Goal: Task Accomplishment & Management: Manage account settings

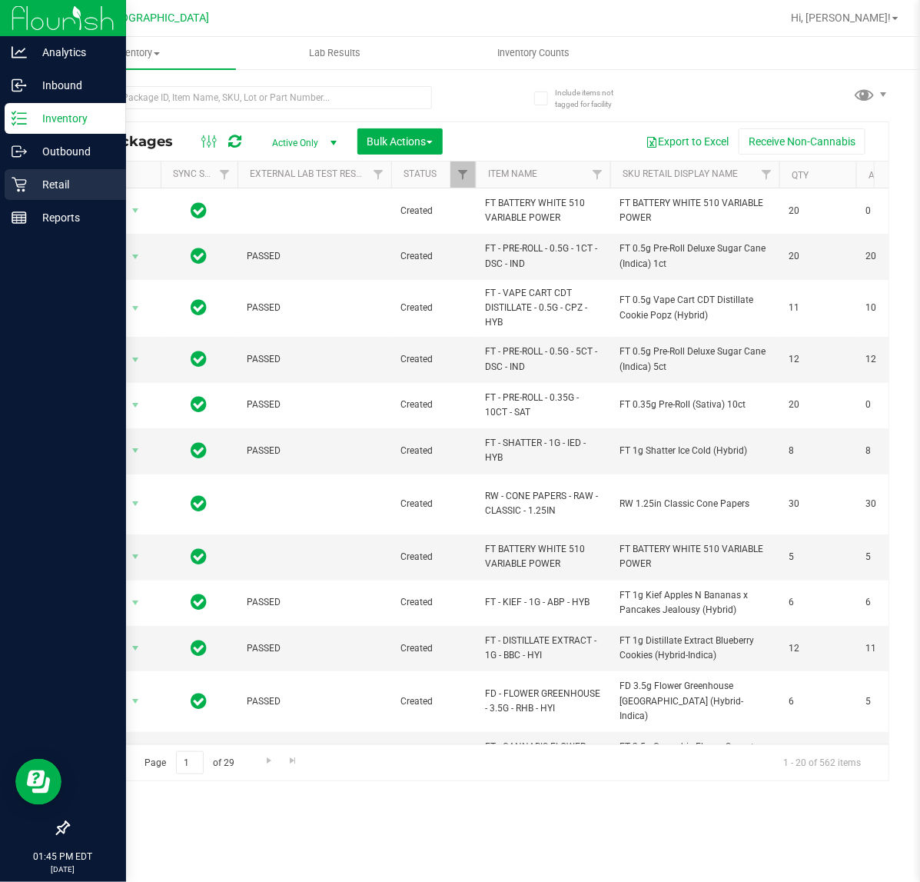
click at [5, 192] on div "Retail" at bounding box center [65, 184] width 121 height 31
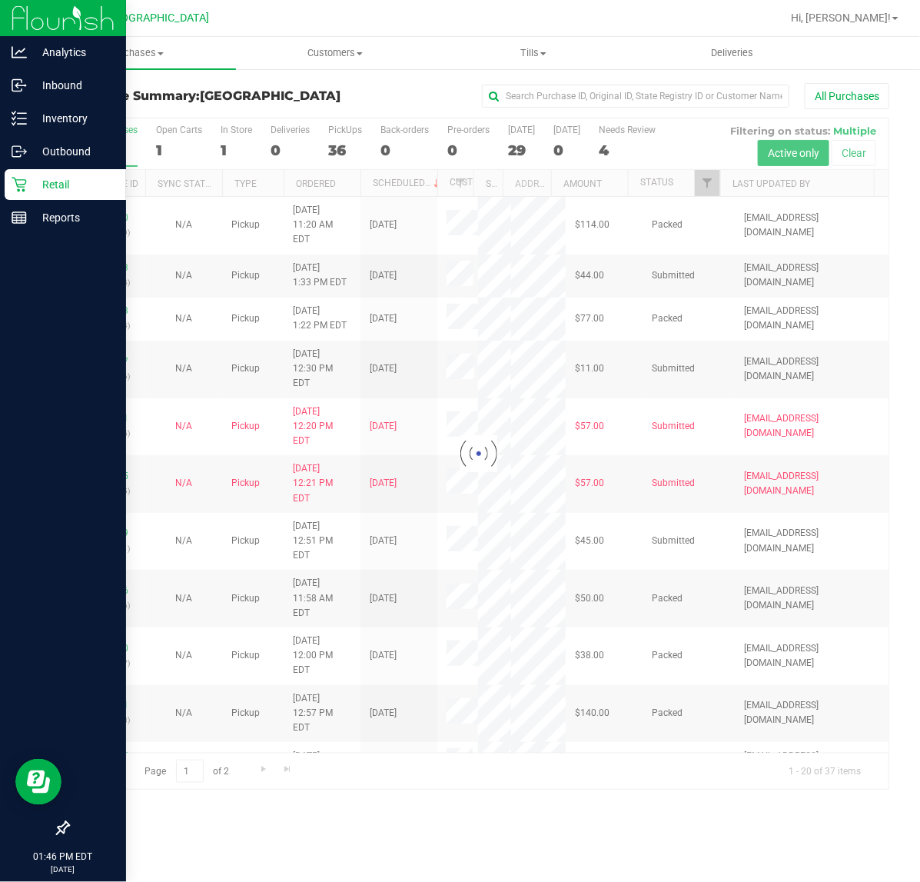
click at [707, 185] on div at bounding box center [478, 453] width 820 height 671
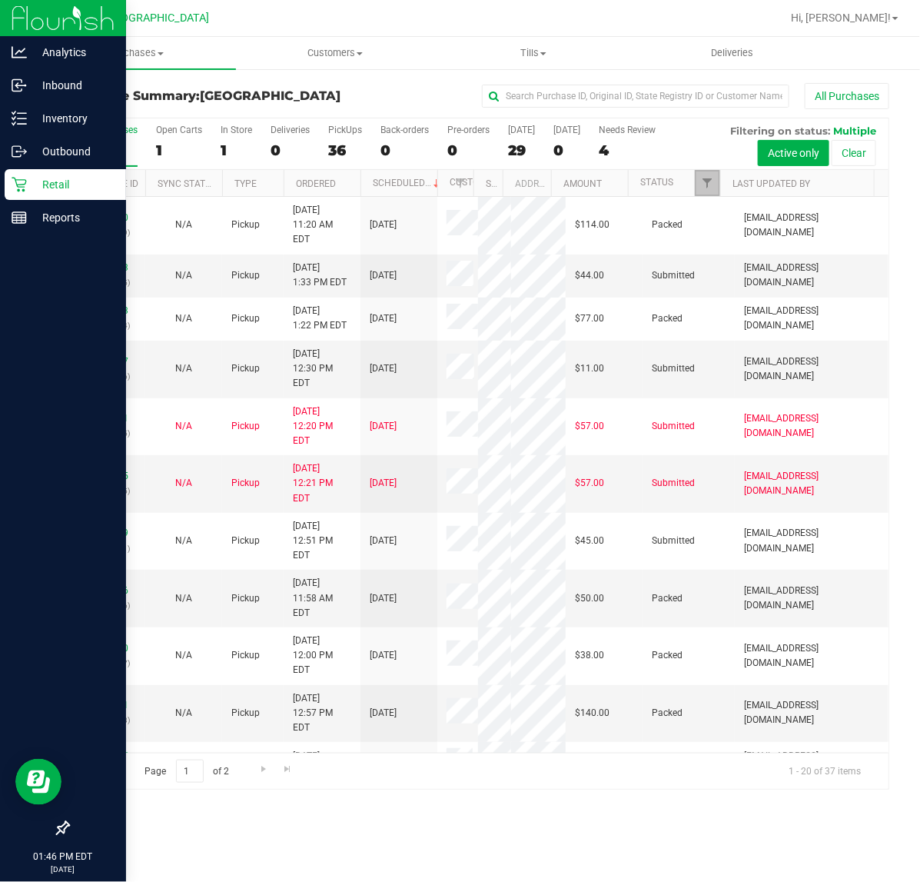
click at [707, 185] on span "Filter" at bounding box center [707, 183] width 12 height 12
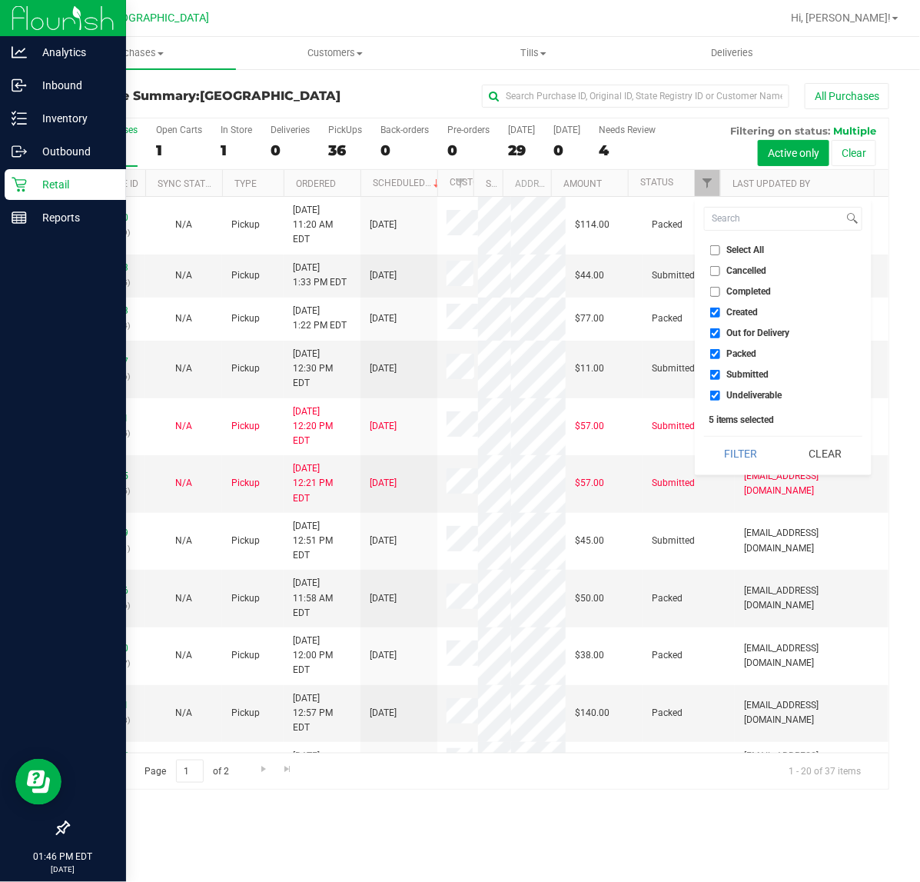
click at [736, 352] on span "Packed" at bounding box center [742, 353] width 30 height 9
click at [720, 352] on input "Packed" at bounding box center [715, 354] width 10 height 10
checkbox input "false"
click at [746, 442] on button "Filter" at bounding box center [741, 454] width 74 height 34
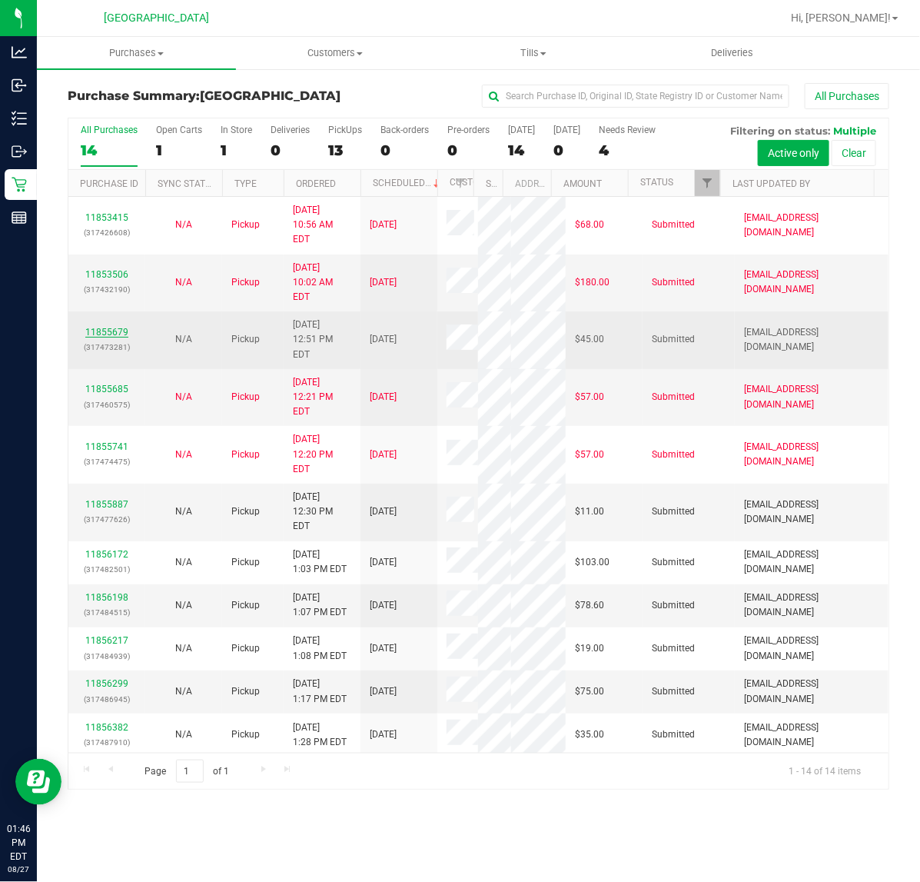
click at [113, 327] on link "11855679" at bounding box center [106, 332] width 43 height 11
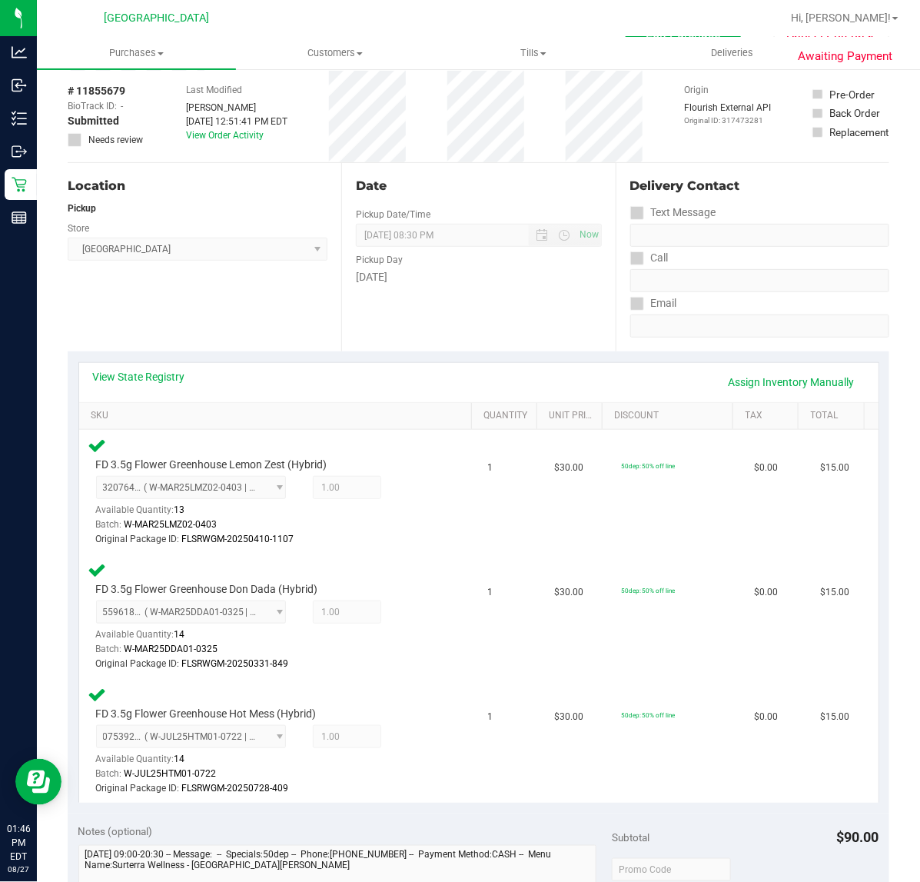
scroll to position [96, 0]
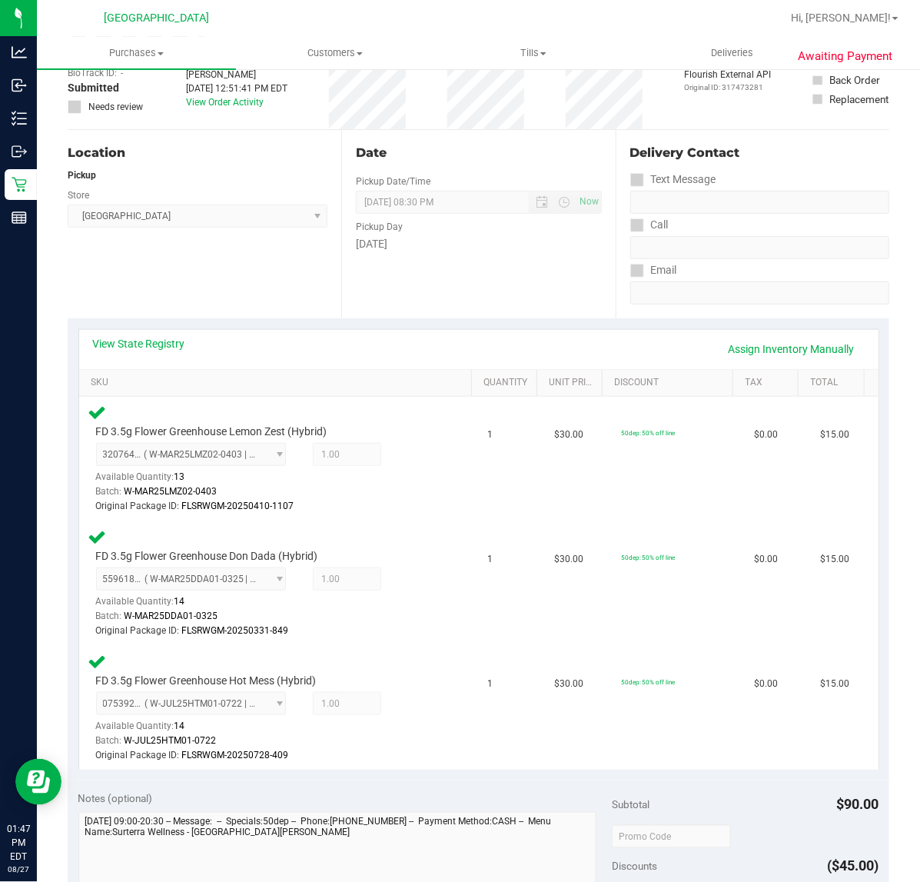
drag, startPoint x: 211, startPoint y: 279, endPoint x: 190, endPoint y: 301, distance: 30.4
click at [211, 279] on div "Location Pickup Store [GEOGRAPHIC_DATA] WC Select Store [PERSON_NAME][GEOGRAPHI…" at bounding box center [205, 224] width 274 height 188
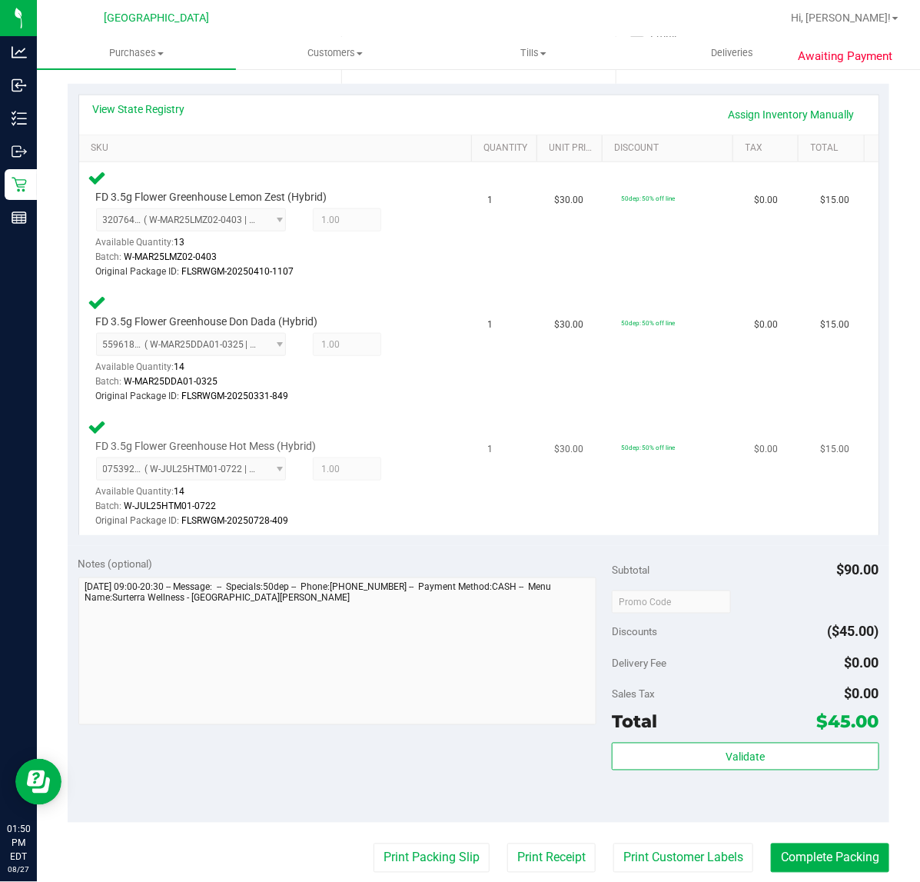
scroll to position [0, 0]
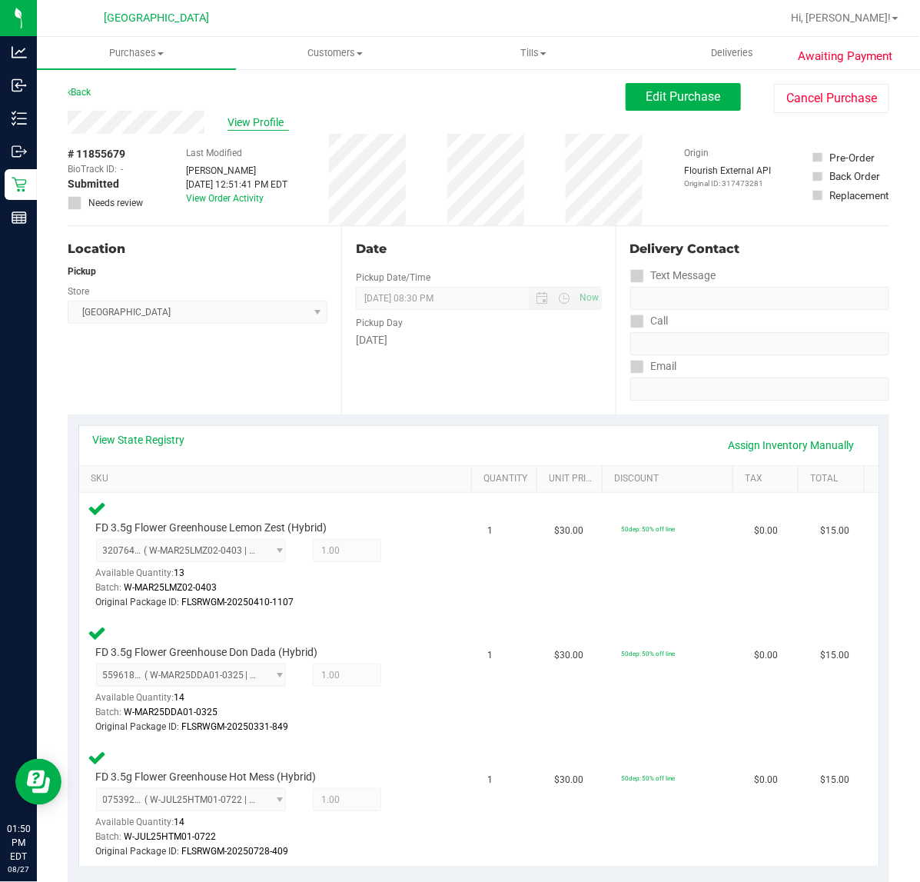
click at [269, 129] on span "View Profile" at bounding box center [258, 123] width 61 height 16
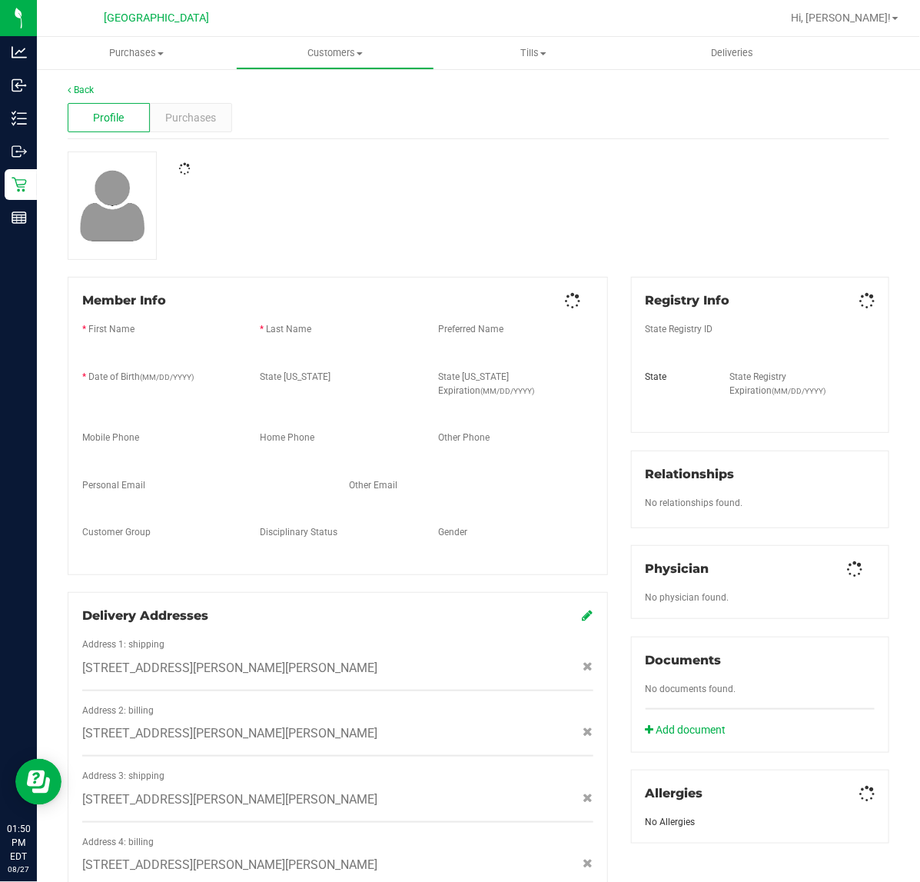
click at [193, 117] on span "Purchases" at bounding box center [190, 118] width 51 height 16
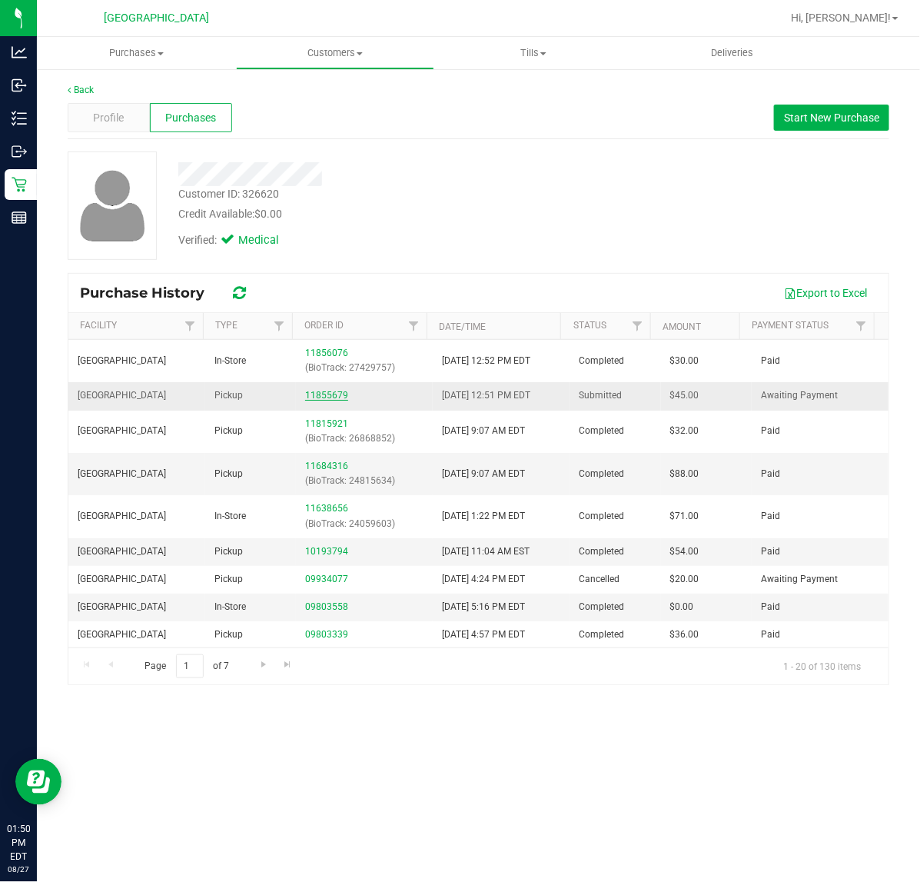
click at [319, 394] on link "11855679" at bounding box center [326, 395] width 43 height 11
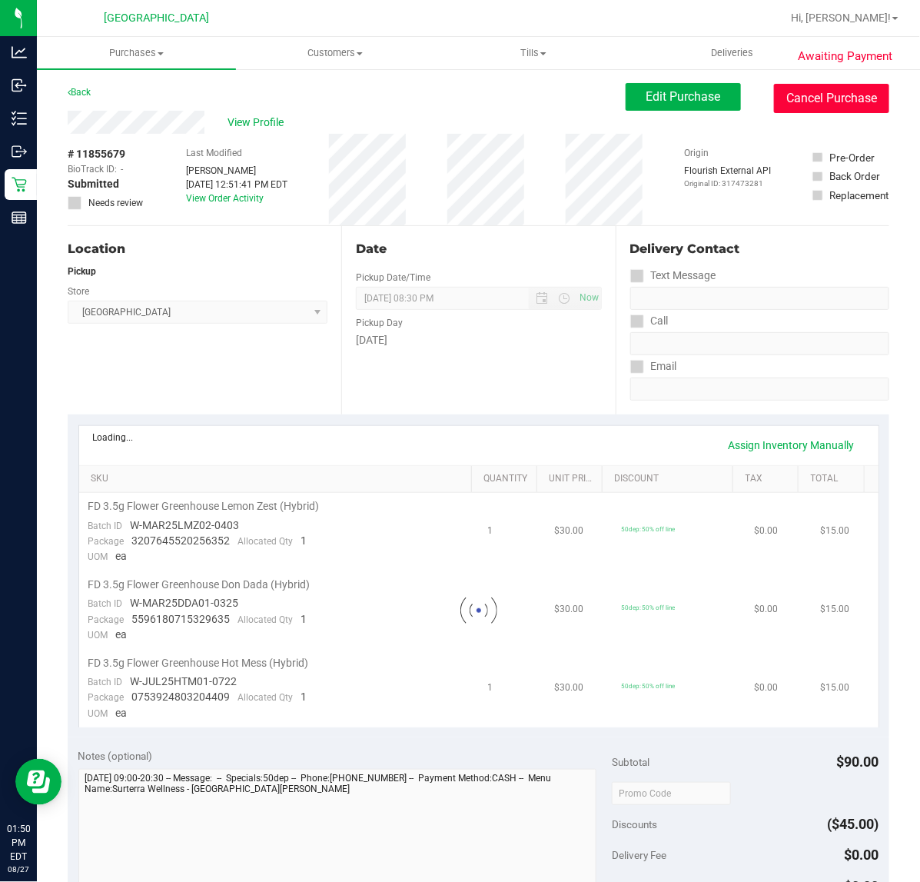
click at [812, 94] on button "Cancel Purchase" at bounding box center [831, 98] width 115 height 29
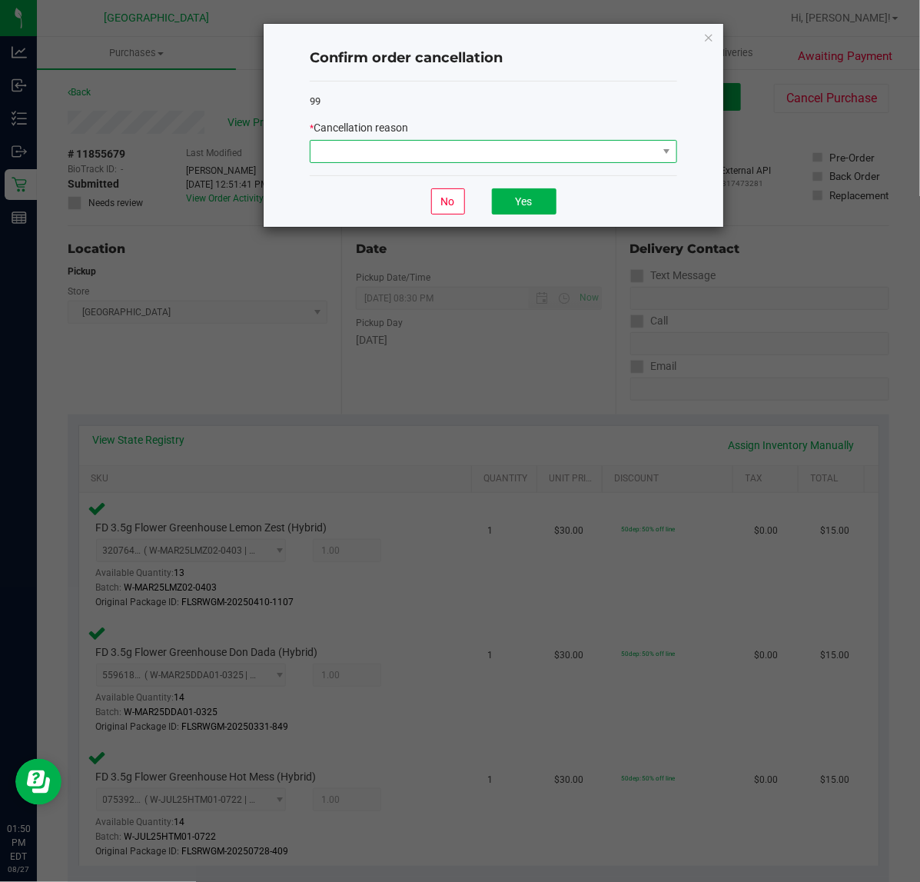
click at [510, 162] on span at bounding box center [484, 152] width 347 height 22
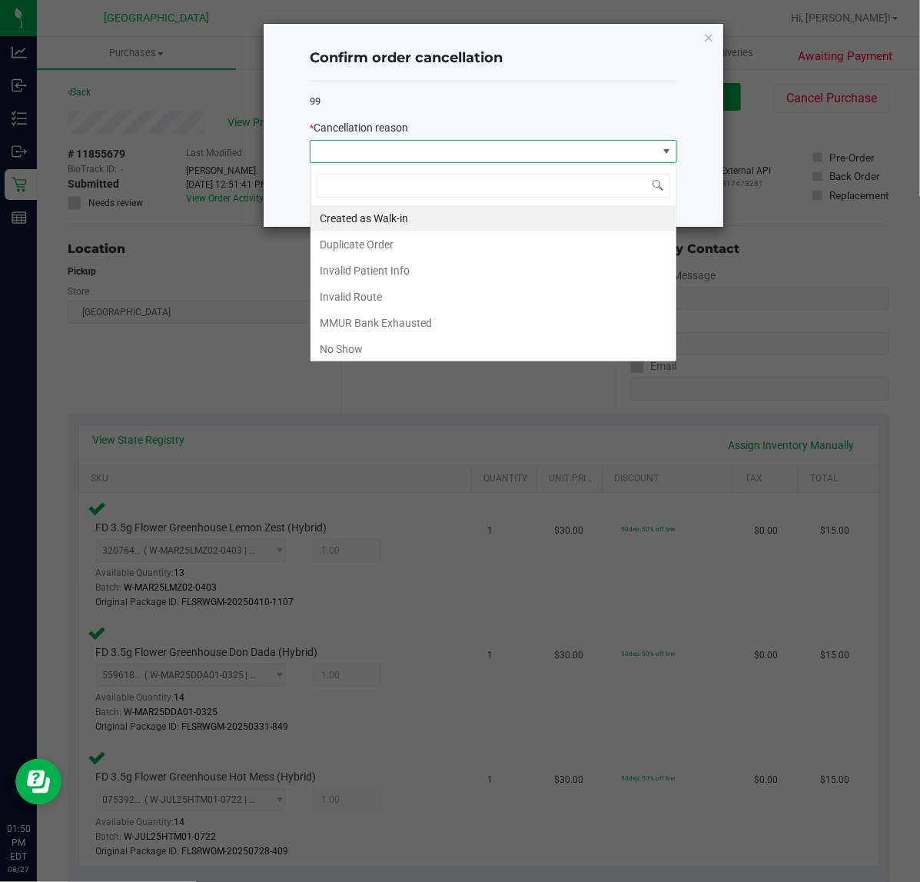
scroll to position [24, 367]
click at [421, 223] on li "Created as Walk-in" at bounding box center [494, 218] width 366 height 26
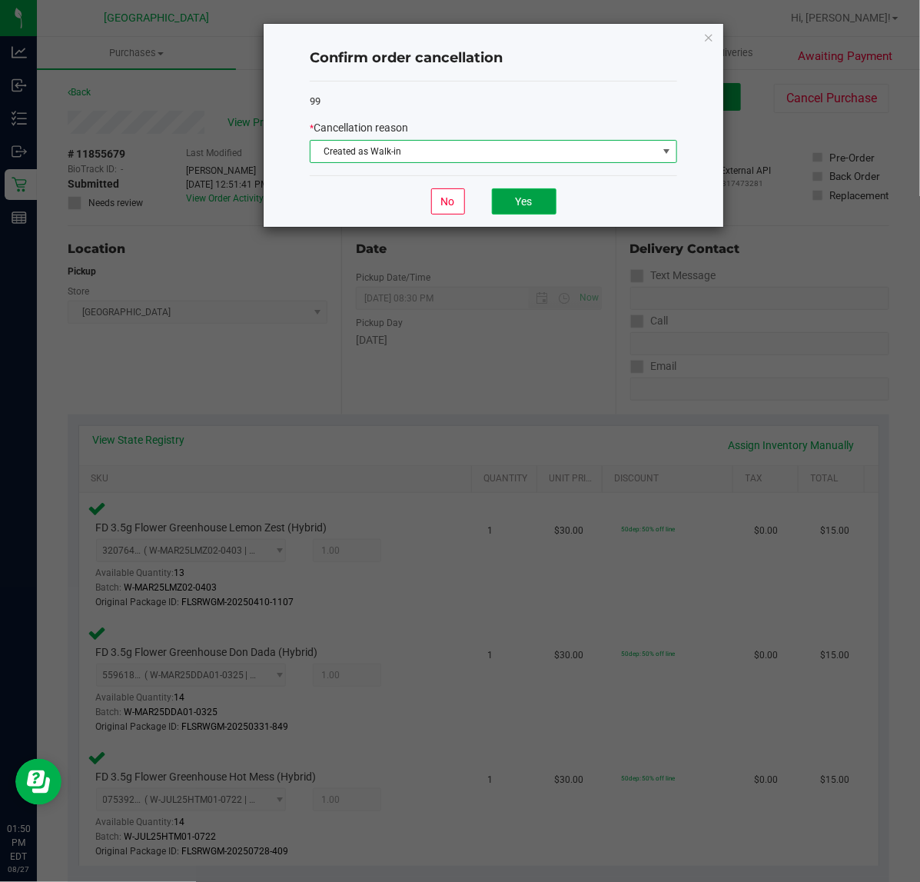
click at [500, 190] on button "Yes" at bounding box center [524, 201] width 65 height 26
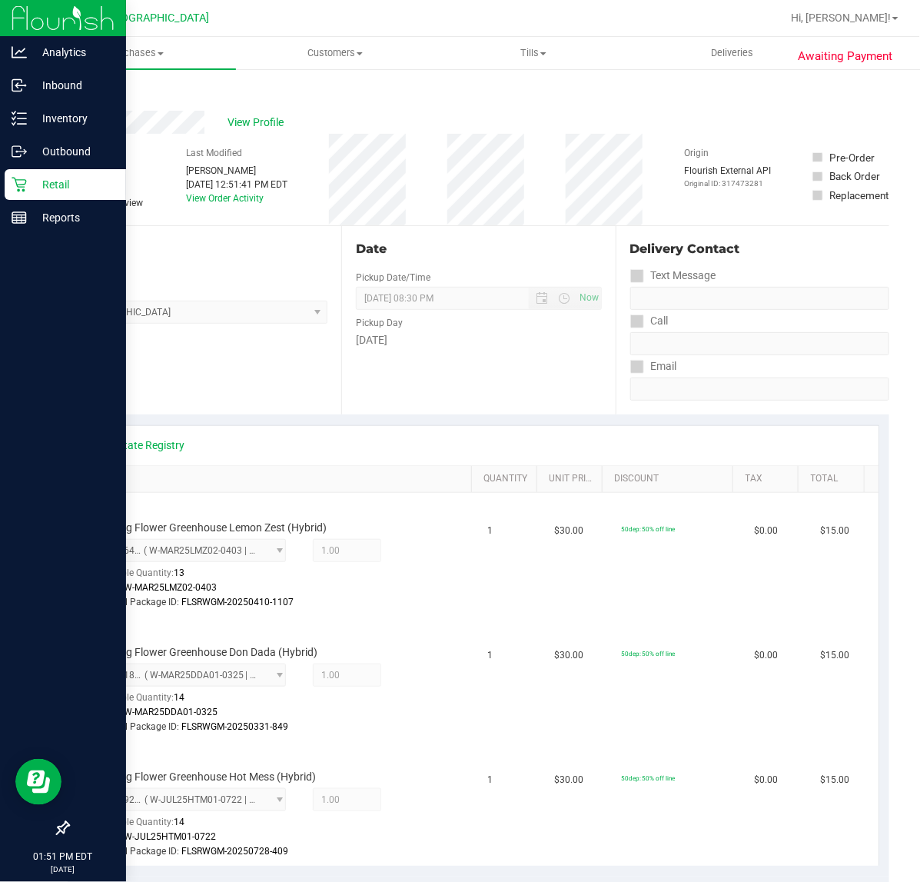
click at [29, 179] on p "Retail" at bounding box center [73, 184] width 92 height 18
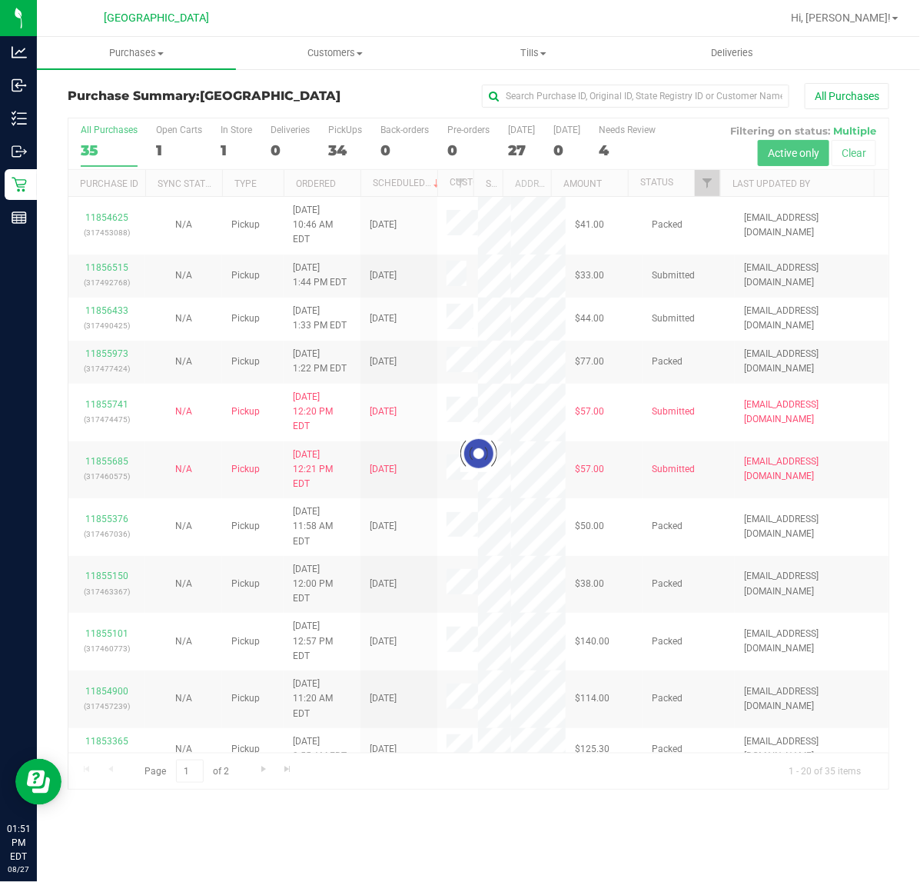
click at [713, 188] on div at bounding box center [478, 453] width 820 height 671
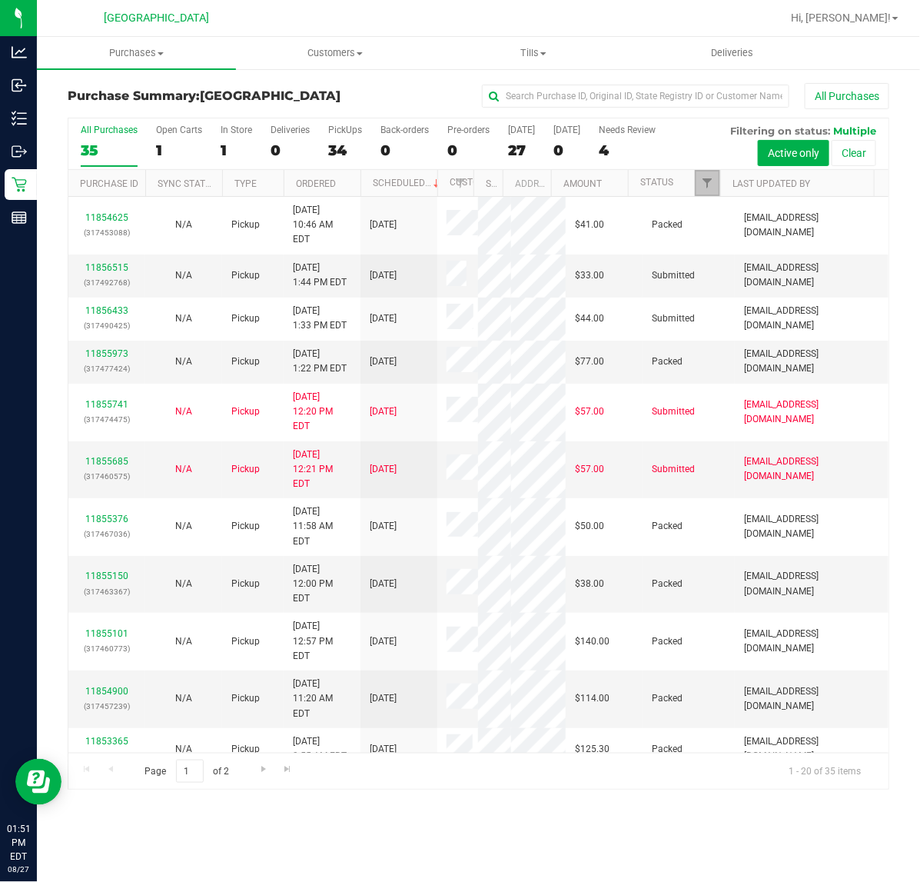
click at [709, 186] on span "Filter" at bounding box center [707, 183] width 12 height 12
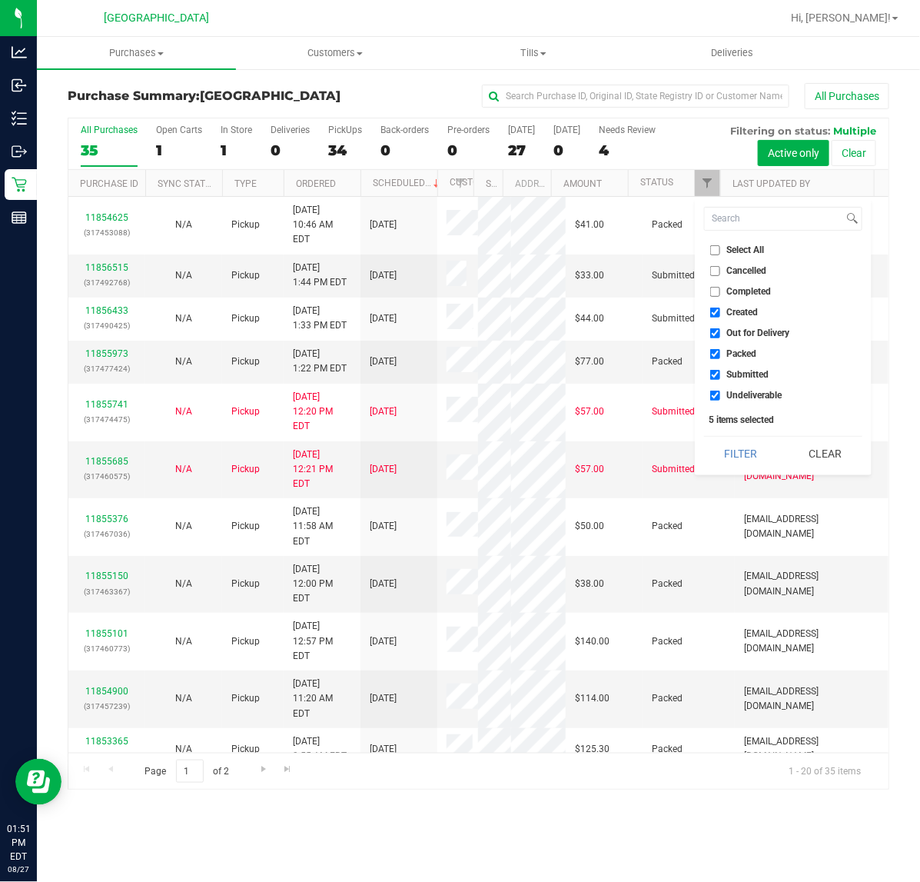
click at [736, 346] on li "Packed" at bounding box center [783, 354] width 158 height 16
click at [748, 355] on span "Packed" at bounding box center [742, 353] width 30 height 9
click at [720, 355] on input "Packed" at bounding box center [715, 354] width 10 height 10
checkbox input "false"
click at [743, 467] on button "Filter" at bounding box center [741, 454] width 74 height 34
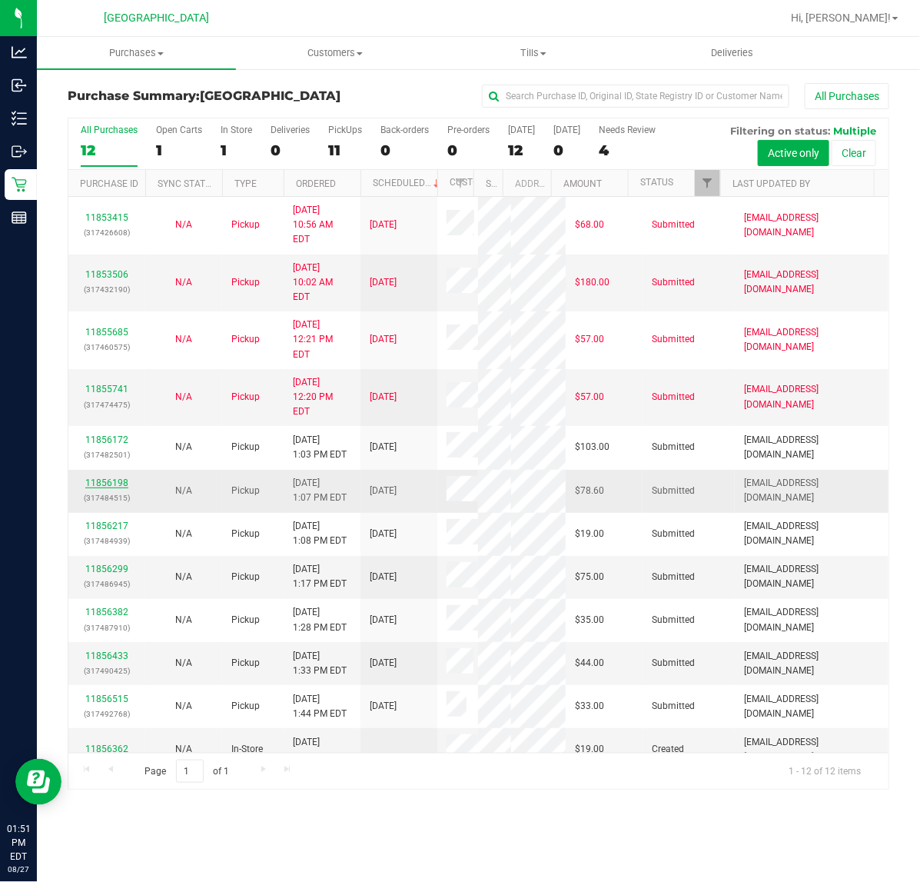
click at [115, 477] on link "11856198" at bounding box center [106, 482] width 43 height 11
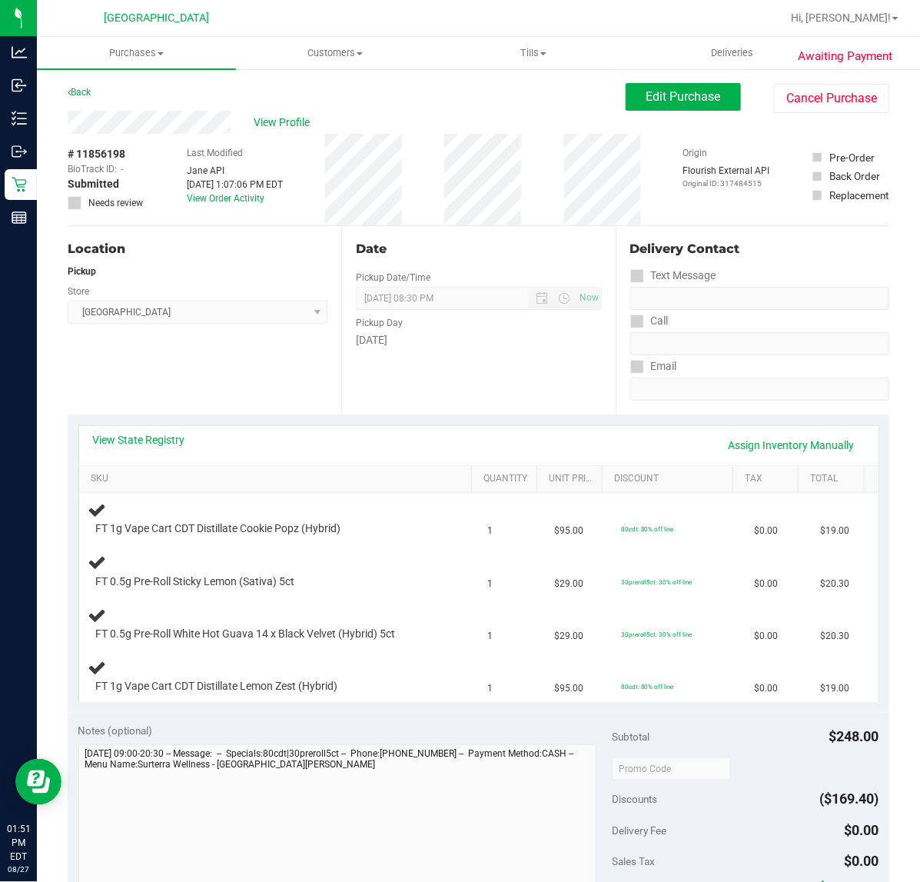
click at [244, 367] on div "Location Pickup Store [GEOGRAPHIC_DATA] WC Select Store [PERSON_NAME][GEOGRAPHI…" at bounding box center [205, 320] width 274 height 188
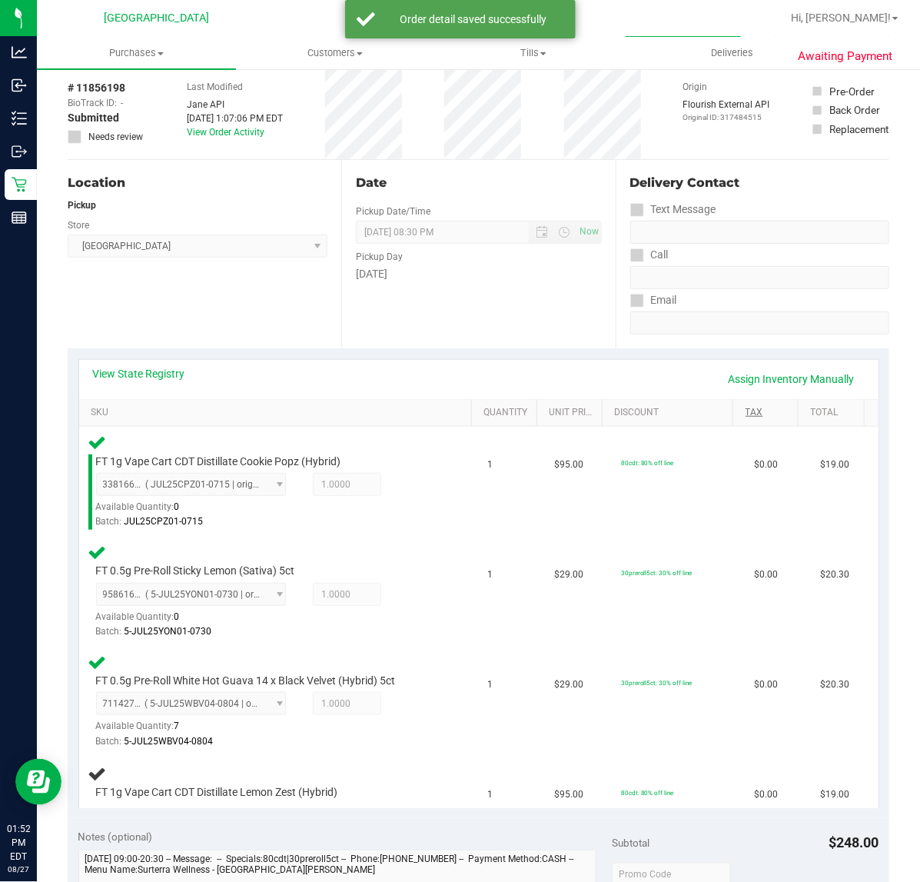
scroll to position [96, 0]
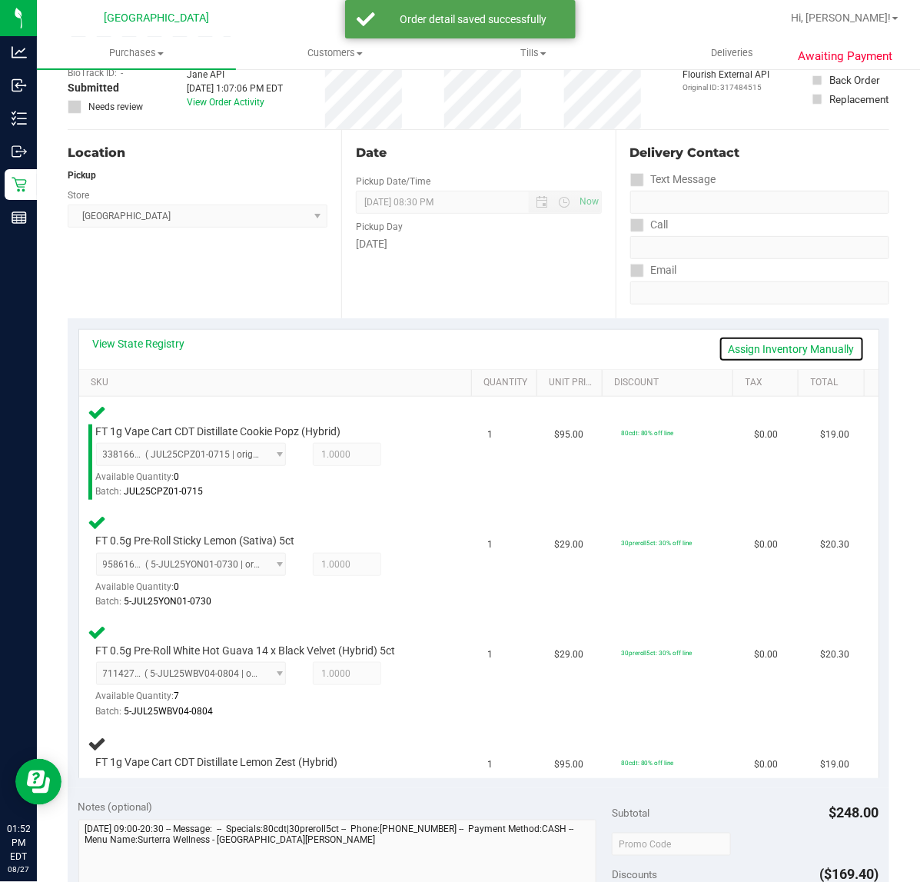
click at [762, 344] on link "Assign Inventory Manually" at bounding box center [792, 349] width 146 height 26
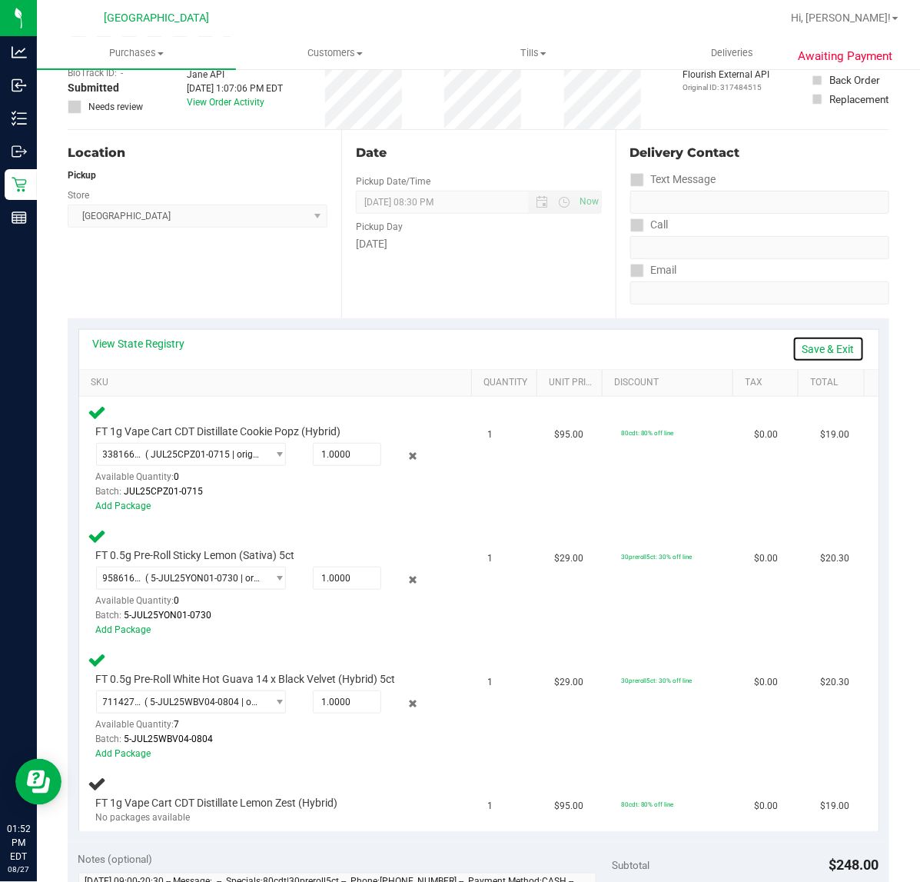
click at [792, 347] on link "Save & Exit" at bounding box center [828, 349] width 72 height 26
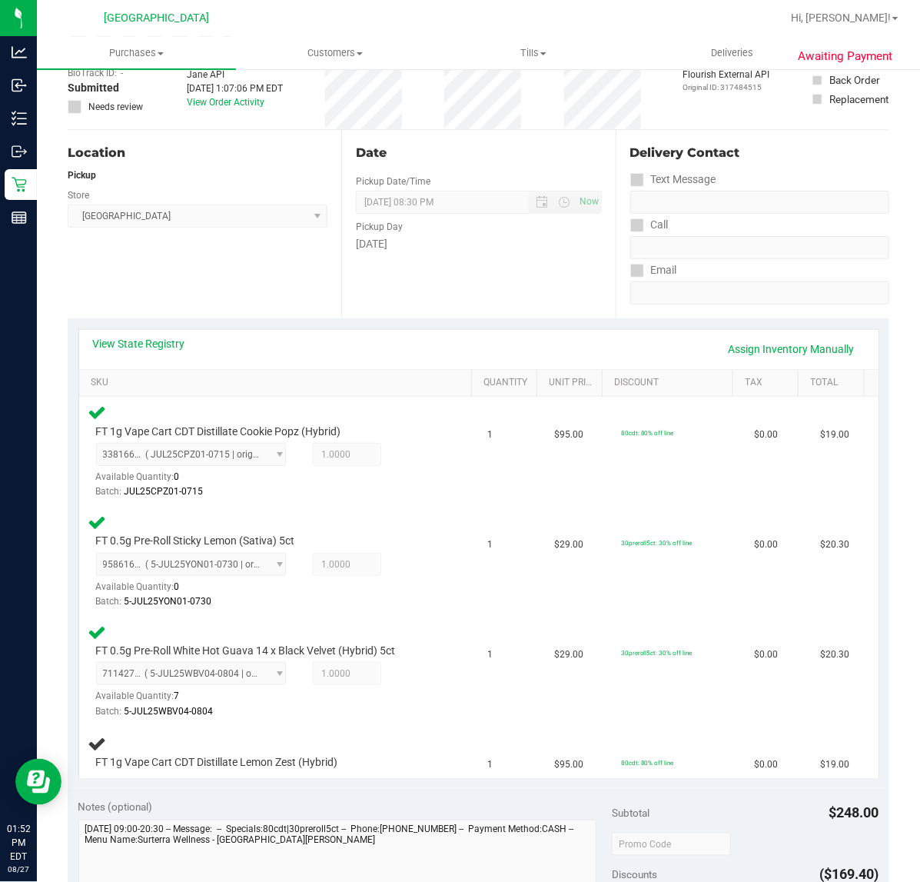
click at [670, 341] on div "View State Registry Assign Inventory Manually" at bounding box center [479, 349] width 772 height 26
click at [229, 297] on div "Location Pickup Store [GEOGRAPHIC_DATA] WC Select Store [PERSON_NAME][GEOGRAPHI…" at bounding box center [205, 224] width 274 height 188
click at [206, 275] on div "Location Pickup Store [GEOGRAPHIC_DATA] WC Select Store [PERSON_NAME][GEOGRAPHI…" at bounding box center [205, 224] width 274 height 188
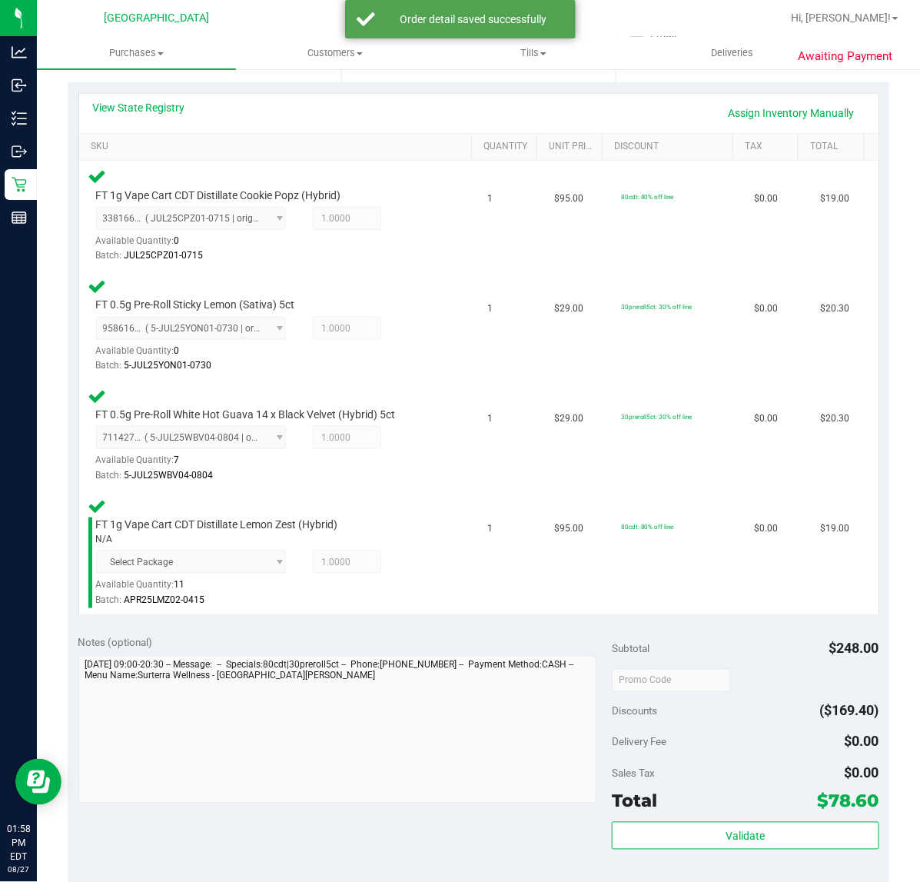
scroll to position [480, 0]
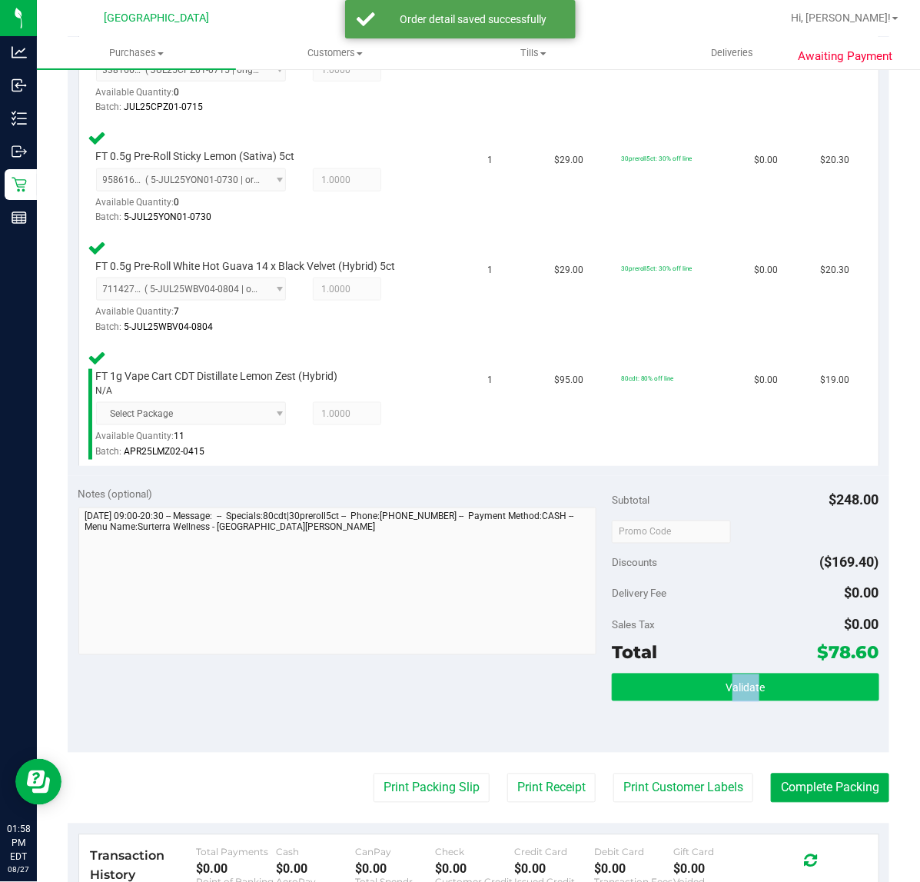
click at [743, 681] on div "Subtotal $248.00 Discounts ($169.40) Delivery Fee $0.00 Sales Tax $0.00 Total $…" at bounding box center [745, 615] width 267 height 256
click at [746, 684] on span "Validate" at bounding box center [745, 688] width 39 height 12
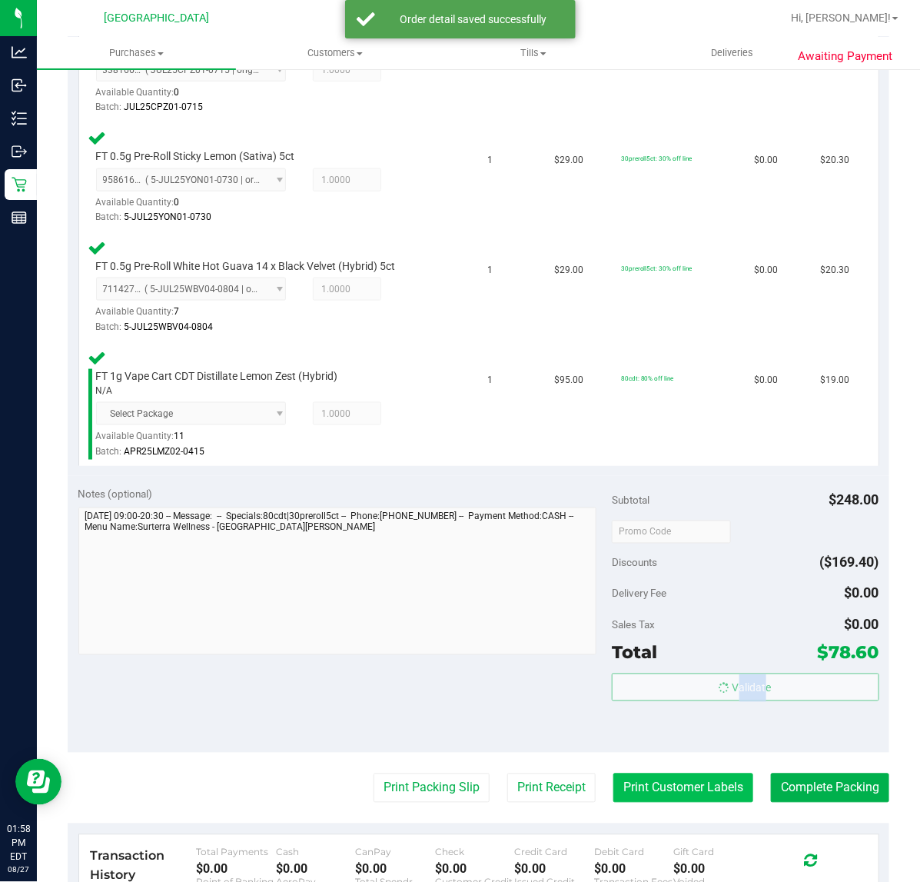
click at [709, 793] on button "Print Customer Labels" at bounding box center [683, 787] width 140 height 29
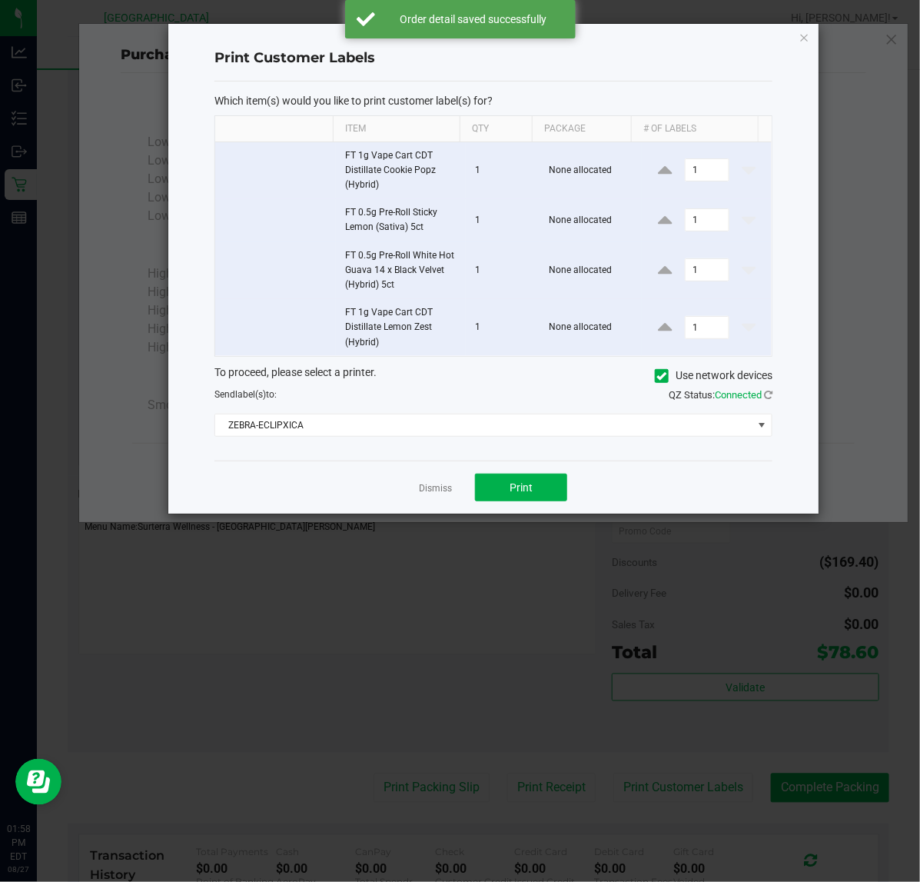
click at [527, 503] on div "Dismiss Print" at bounding box center [493, 486] width 558 height 53
click at [513, 483] on span "Print" at bounding box center [521, 487] width 23 height 12
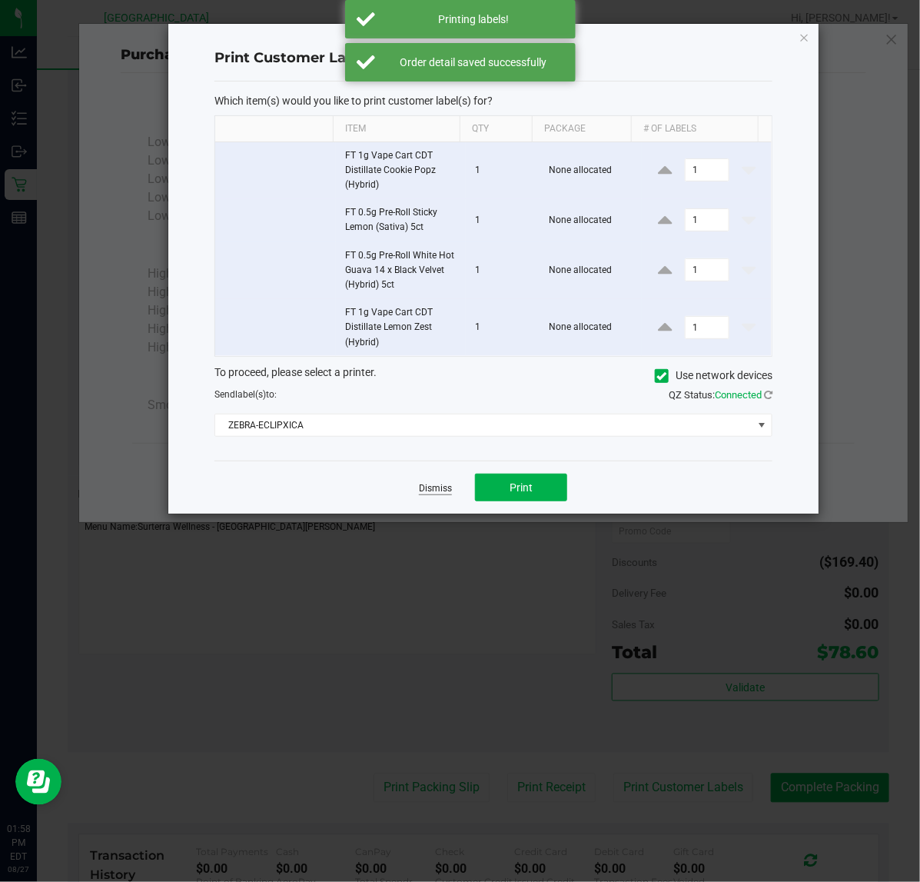
click at [443, 492] on link "Dismiss" at bounding box center [435, 488] width 33 height 13
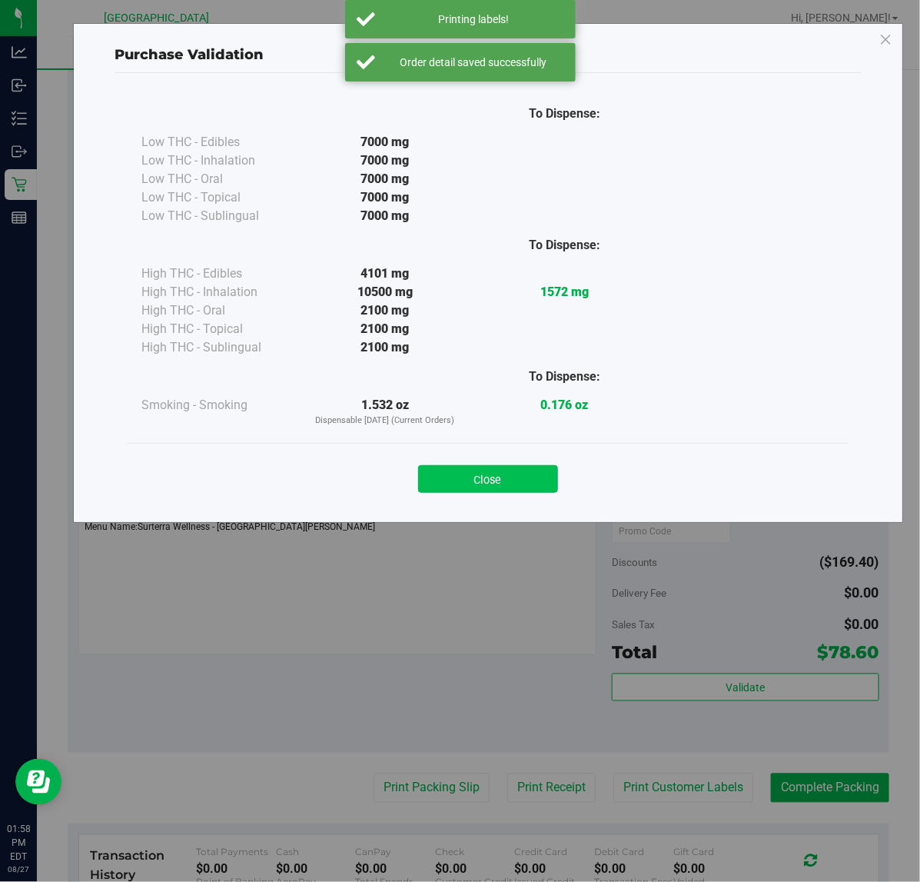
click at [507, 482] on button "Close" at bounding box center [488, 479] width 140 height 28
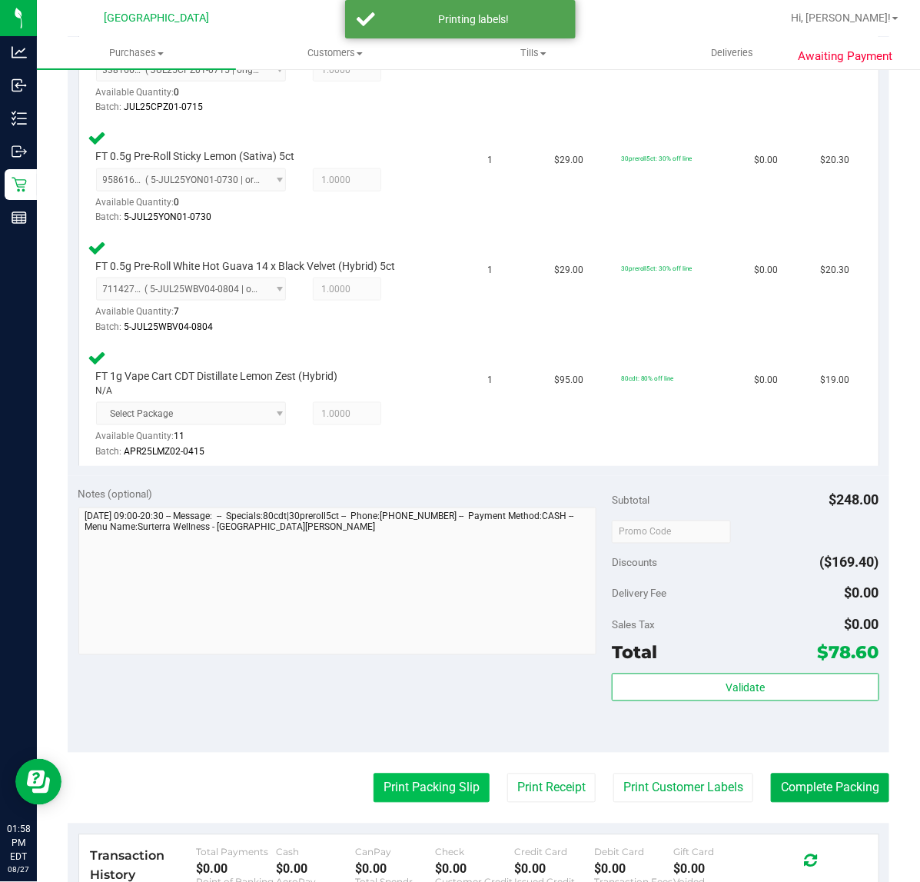
click at [397, 792] on button "Print Packing Slip" at bounding box center [432, 787] width 116 height 29
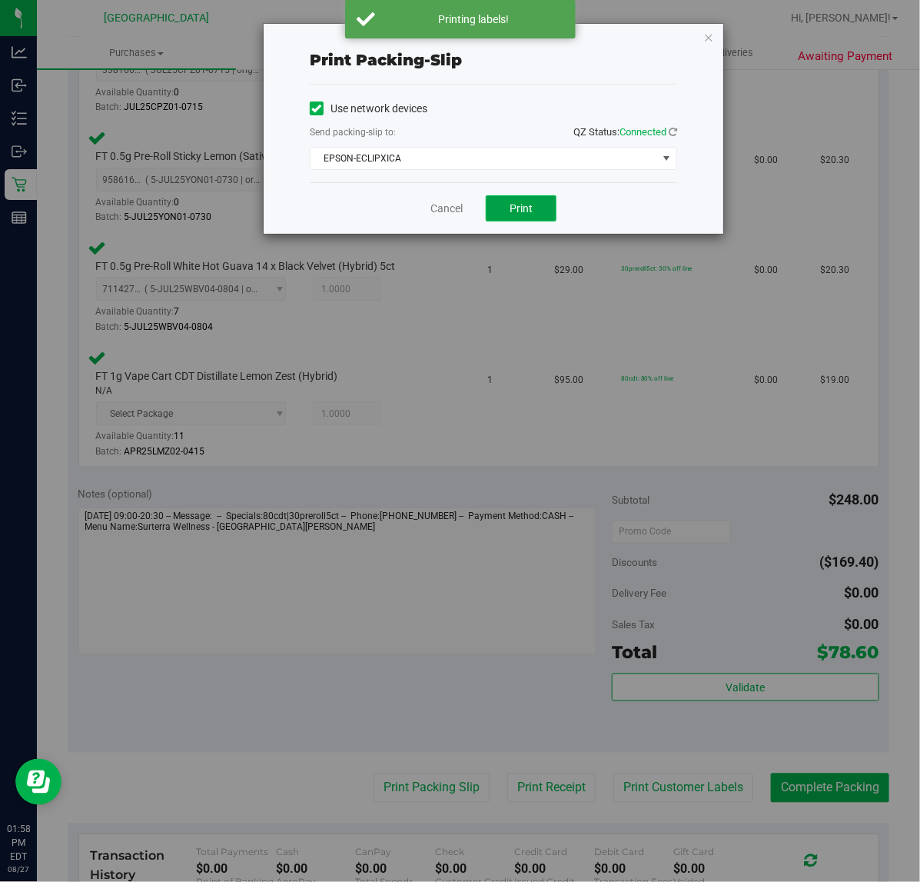
click at [528, 214] on span "Print" at bounding box center [521, 208] width 23 height 12
click at [627, 208] on div "Cancel Print" at bounding box center [493, 207] width 367 height 51
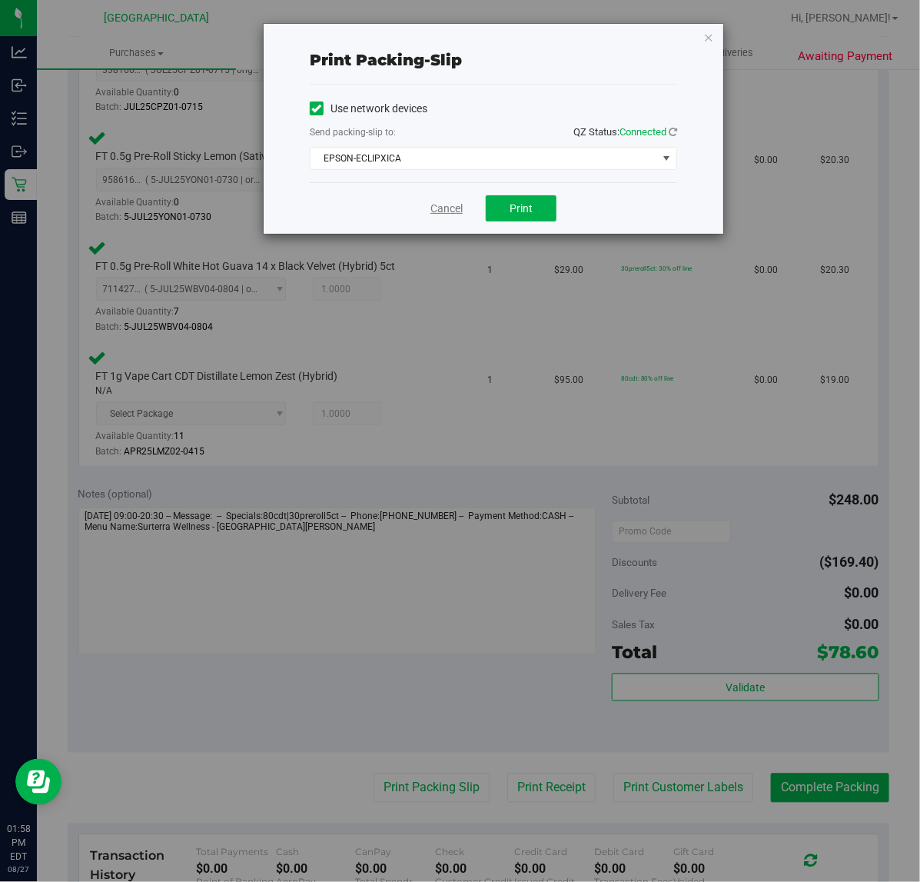
click at [455, 210] on link "Cancel" at bounding box center [446, 209] width 32 height 16
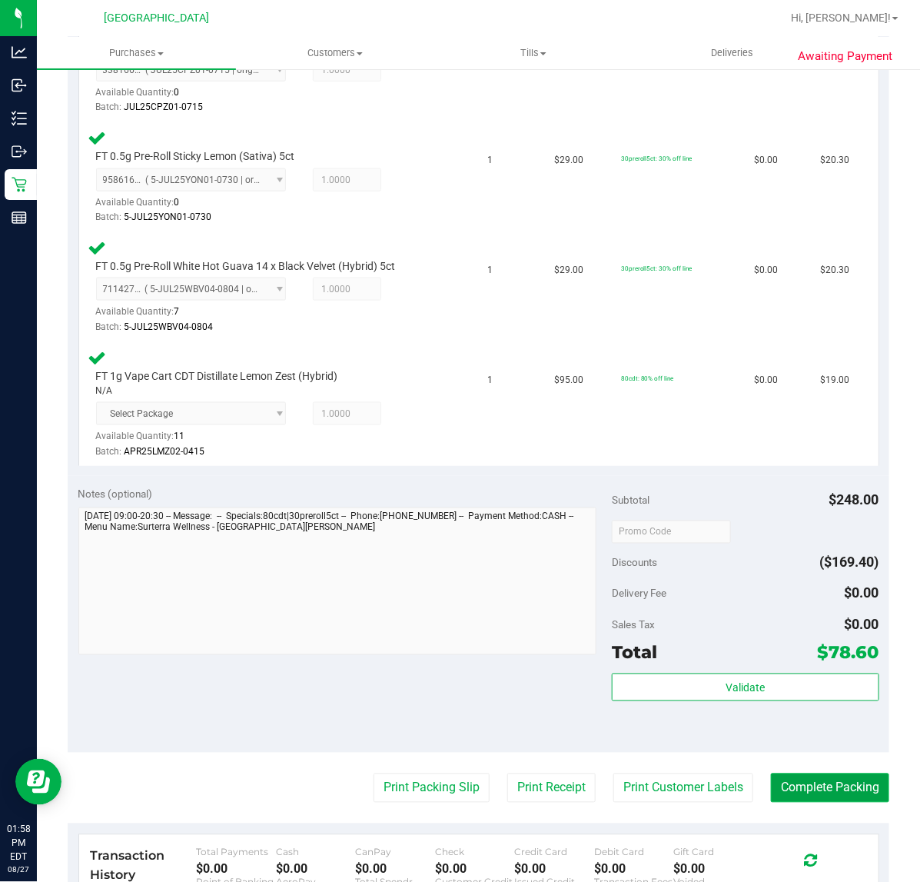
click at [815, 786] on button "Complete Packing" at bounding box center [830, 787] width 118 height 29
click at [758, 735] on div "Validate" at bounding box center [745, 707] width 267 height 69
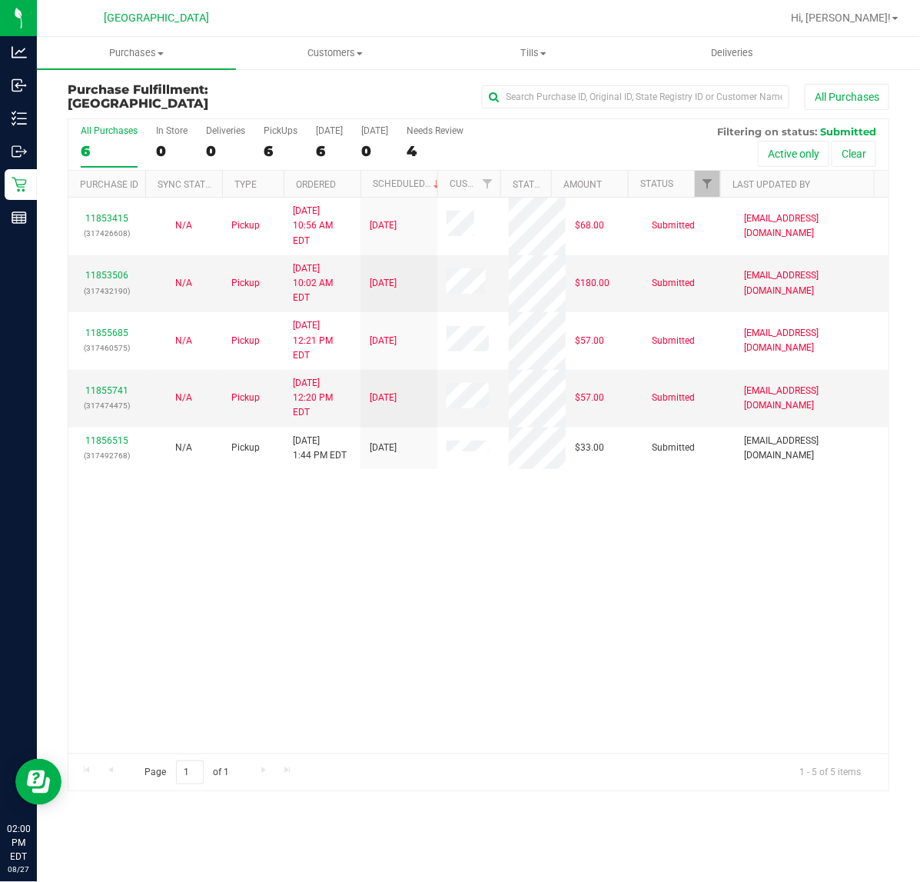
click at [343, 457] on div "11853415 (317426608) N/A Pickup [DATE] 10:56 AM EDT 8/27/2025 $68.00 Submitted …" at bounding box center [478, 476] width 820 height 556
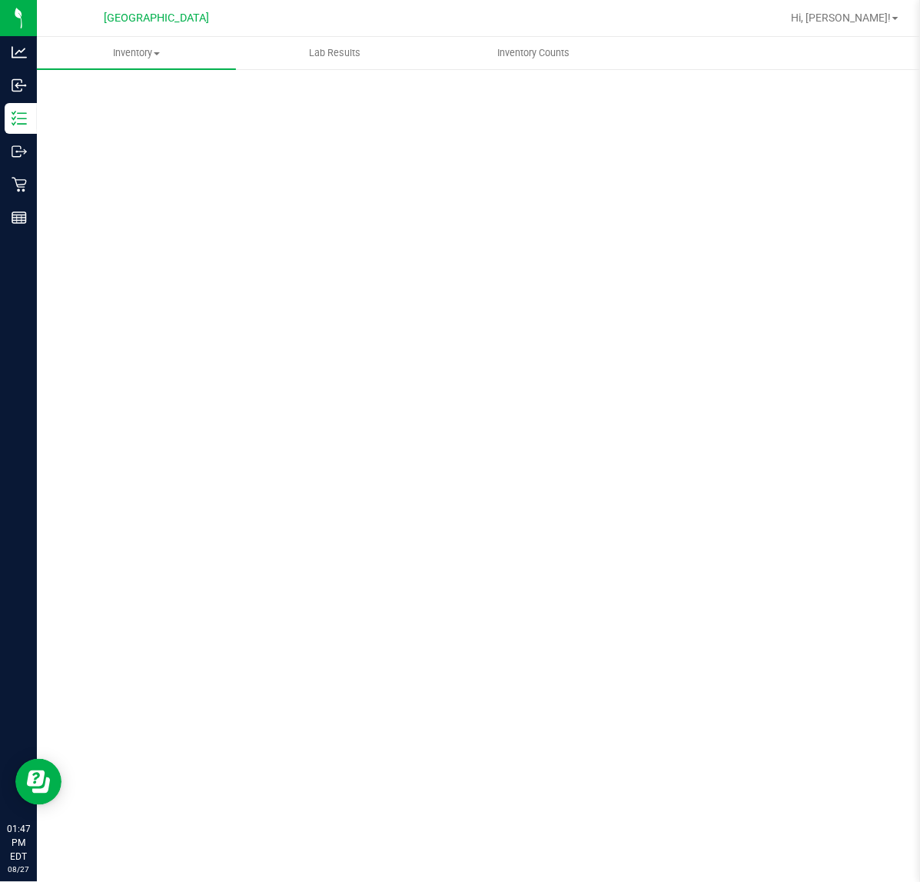
click at [700, 281] on div "Scan Packages 0" at bounding box center [479, 308] width 822 height 450
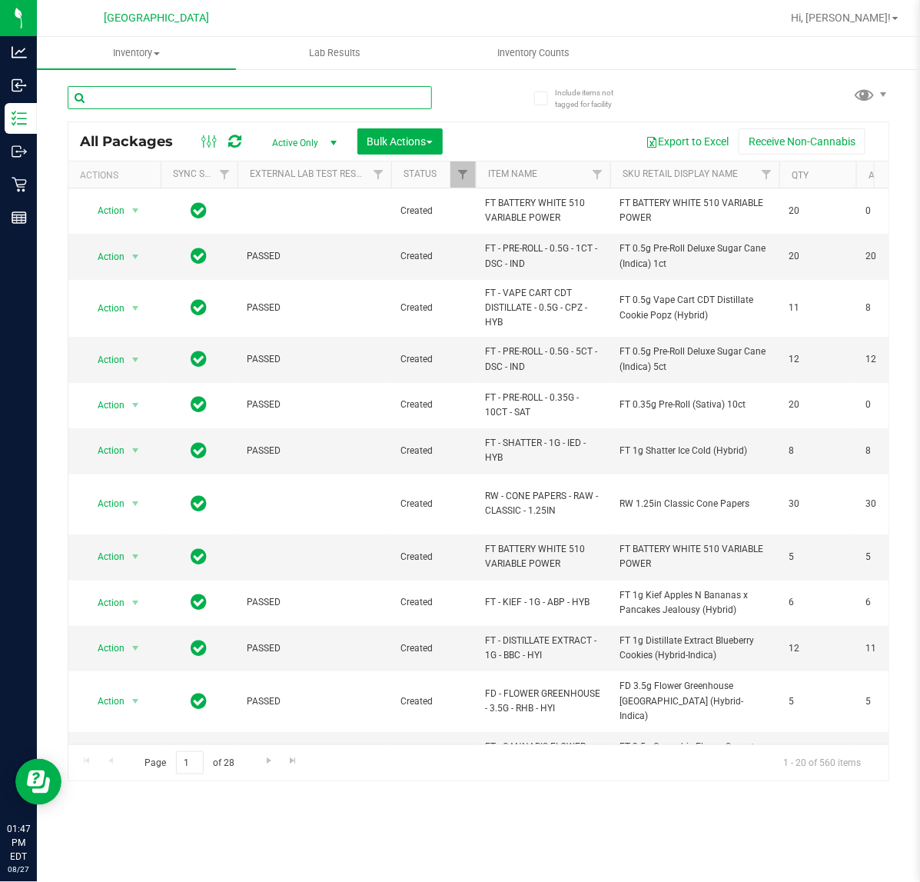
click at [175, 105] on input "text" at bounding box center [250, 97] width 364 height 23
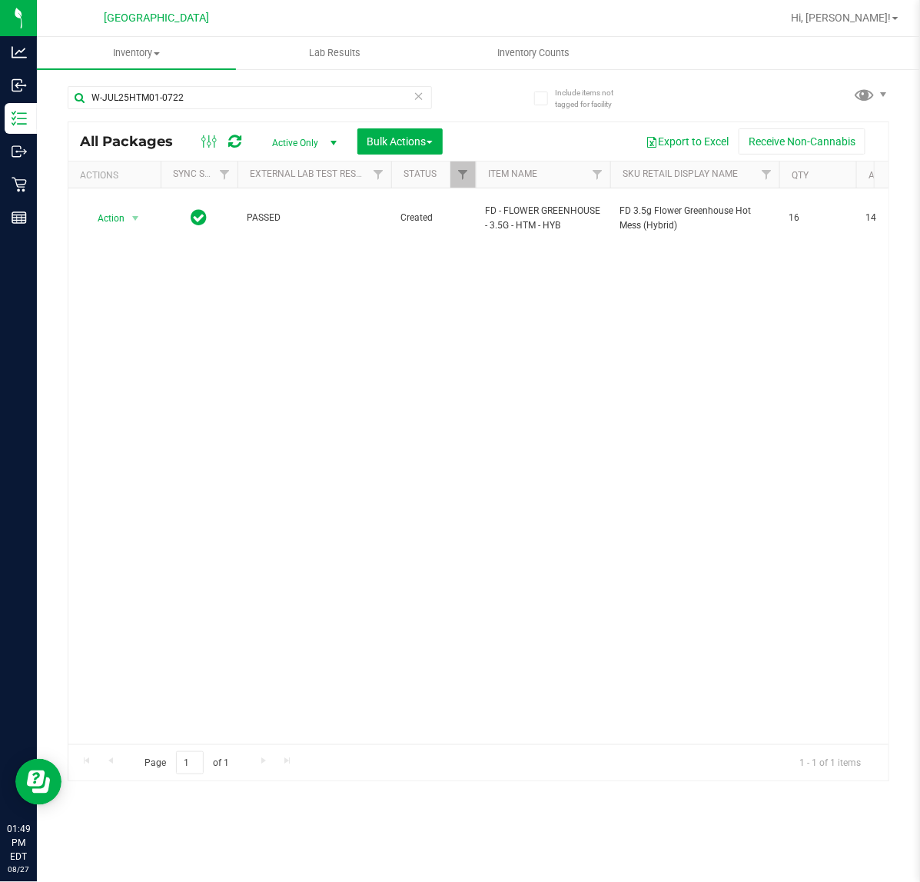
click at [497, 302] on div "Action Action Adjust qty Create package Edit attributes Global inventory Locate…" at bounding box center [478, 466] width 820 height 556
drag, startPoint x: 213, startPoint y: 97, endPoint x: -2, endPoint y: 108, distance: 214.7
click at [0, 108] on html "Analytics Inbound Inventory Outbound Retail Reports 01:50 PM EDT 08/27/2025 08/…" at bounding box center [460, 441] width 920 height 882
click at [194, 93] on input "W-MAR25LMZ02-0403" at bounding box center [250, 97] width 364 height 23
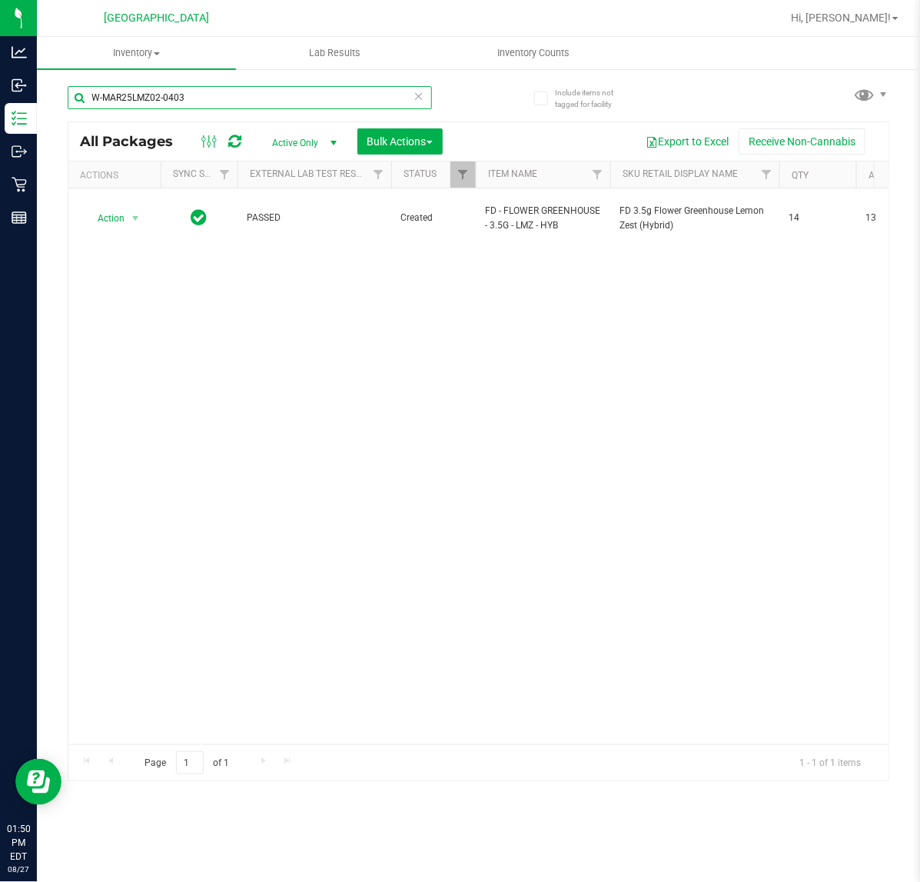
click at [194, 93] on input "W-MAR25LMZ02-0403" at bounding box center [250, 97] width 364 height 23
click at [792, 455] on div "Action Action Adjust qty Create package Edit attributes Global inventory Locate…" at bounding box center [478, 466] width 820 height 556
drag, startPoint x: 235, startPoint y: 94, endPoint x: -2, endPoint y: 117, distance: 237.9
click at [0, 117] on html "Analytics Inbound Inventory Outbound Retail Reports 01:56 PM EDT 08/27/2025 08/…" at bounding box center [460, 441] width 920 height 882
type input "2725399968767768"
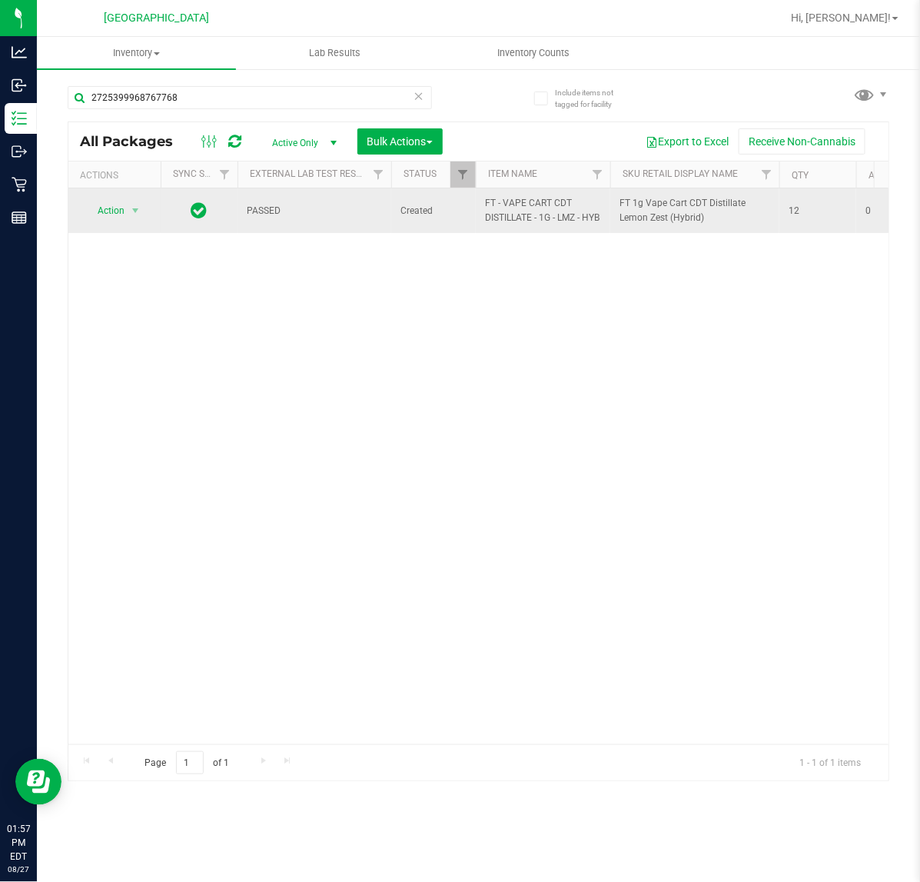
click at [126, 221] on span "select" at bounding box center [135, 211] width 19 height 22
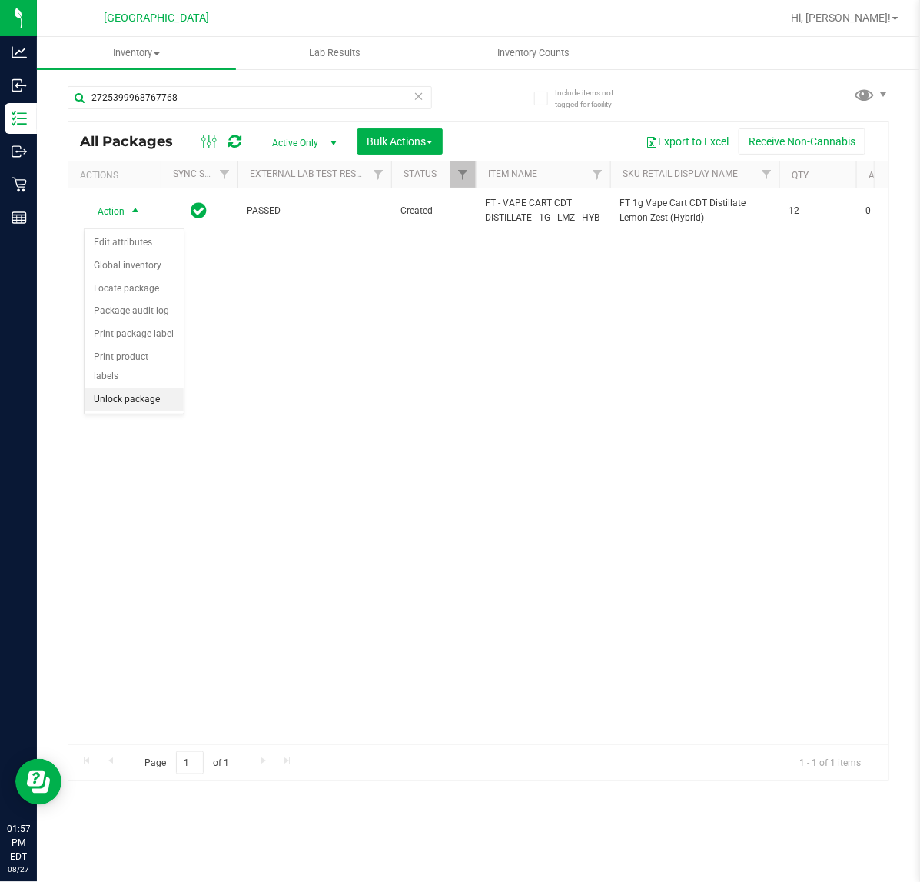
click at [139, 388] on li "Unlock package" at bounding box center [134, 399] width 99 height 23
click at [513, 360] on div "PASSED Created FT - VAPE CART CDT DISTILLATE - 1G - LMZ - HYB FT 1g Vape Cart C…" at bounding box center [478, 466] width 820 height 556
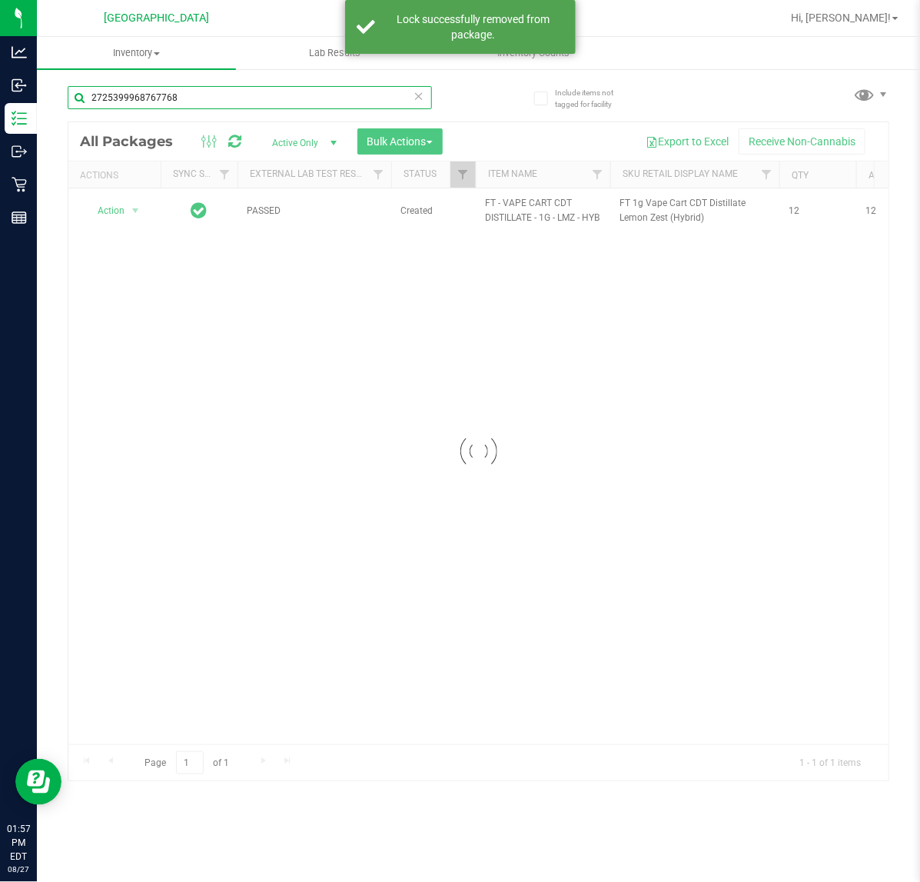
drag, startPoint x: 210, startPoint y: 97, endPoint x: -2, endPoint y: 97, distance: 211.4
click at [0, 97] on html "Analytics Inbound Inventory Outbound Retail Reports 01:57 PM EDT 08/27/2025 08/…" at bounding box center [460, 441] width 920 height 882
type input "2049395191587172"
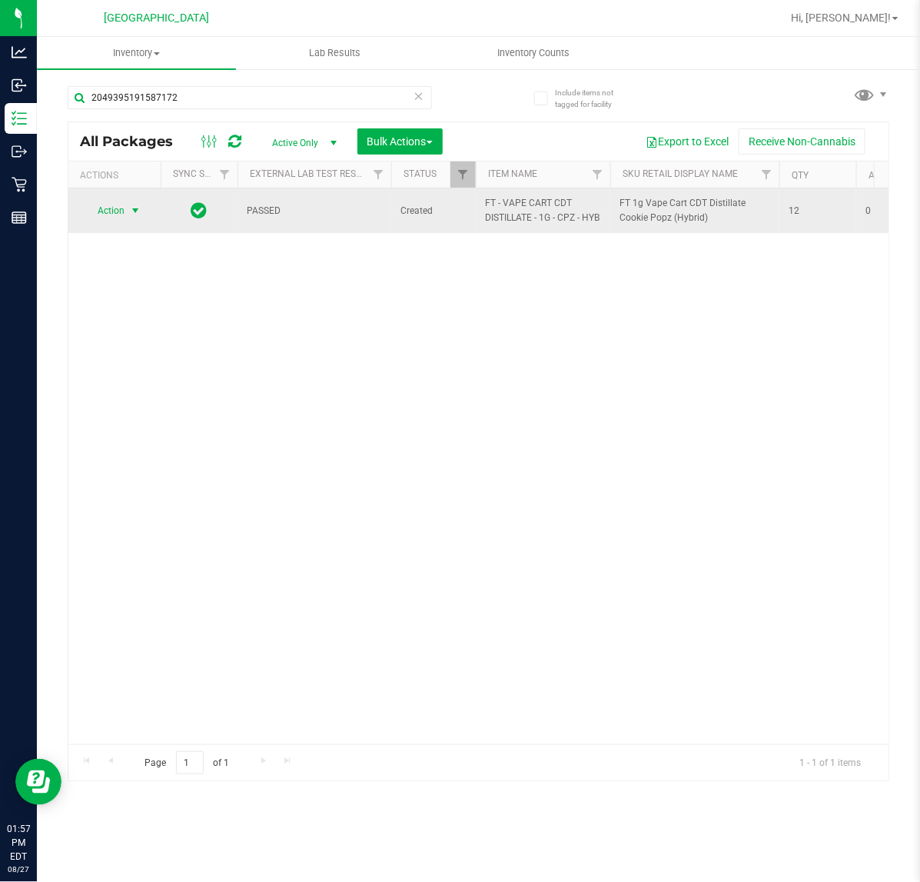
click at [114, 214] on span "Action" at bounding box center [105, 211] width 42 height 22
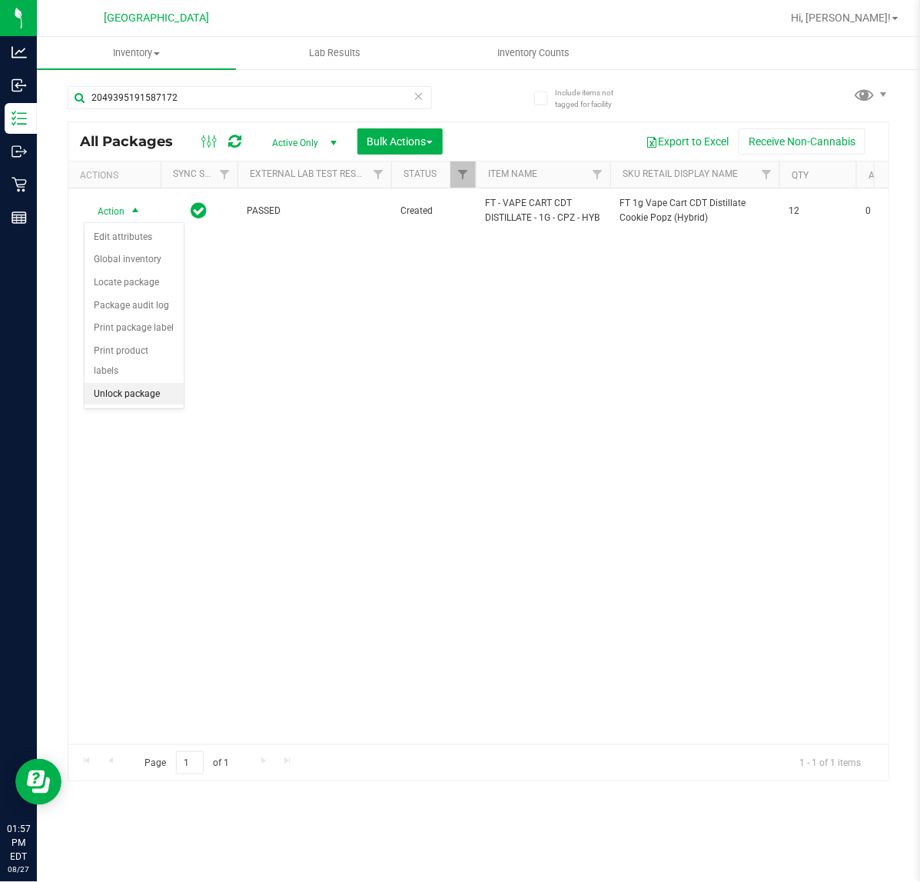
click at [151, 383] on li "Unlock package" at bounding box center [134, 394] width 99 height 23
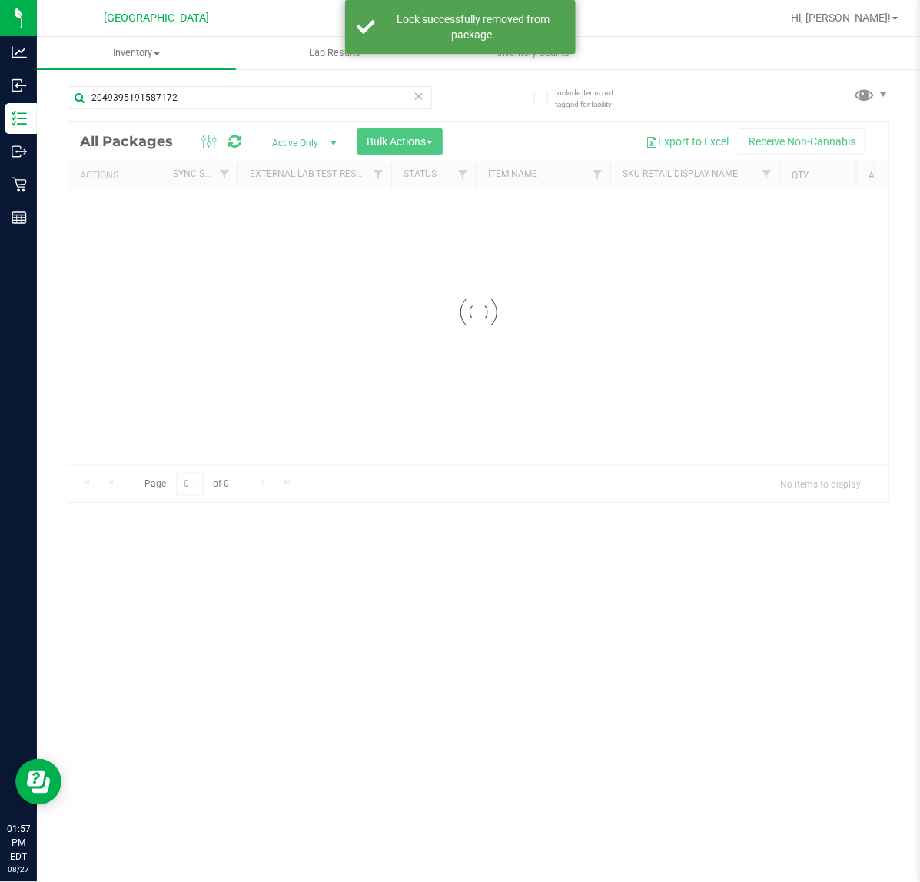
click at [202, 95] on input "2049395191587172" at bounding box center [250, 97] width 364 height 23
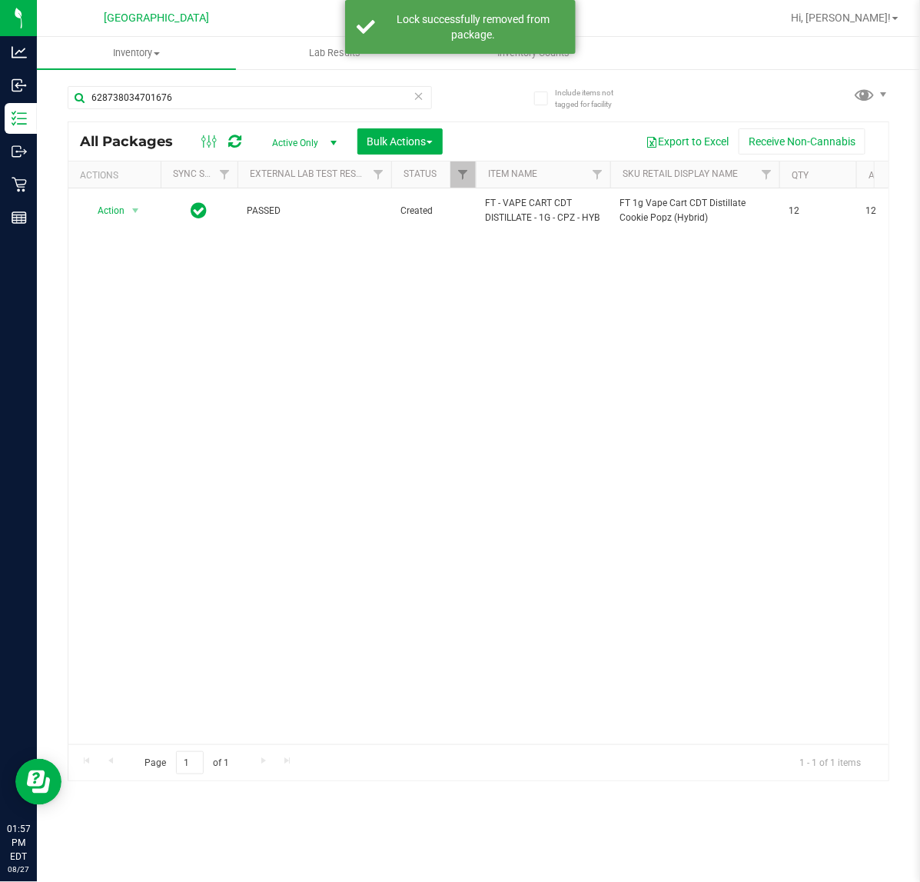
type input "6287380347016765"
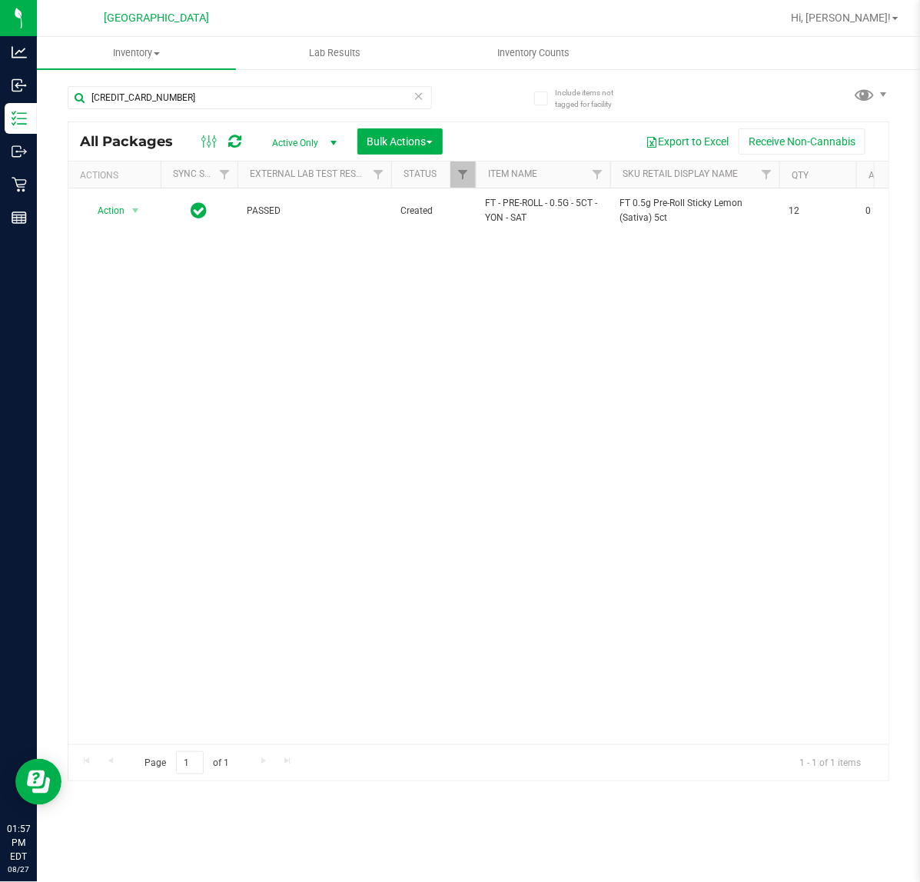
drag, startPoint x: 547, startPoint y: 493, endPoint x: 542, endPoint y: 486, distance: 9.0
click at [546, 493] on div "Action Action Edit attributes Global inventory Locate package Package audit log…" at bounding box center [478, 466] width 820 height 556
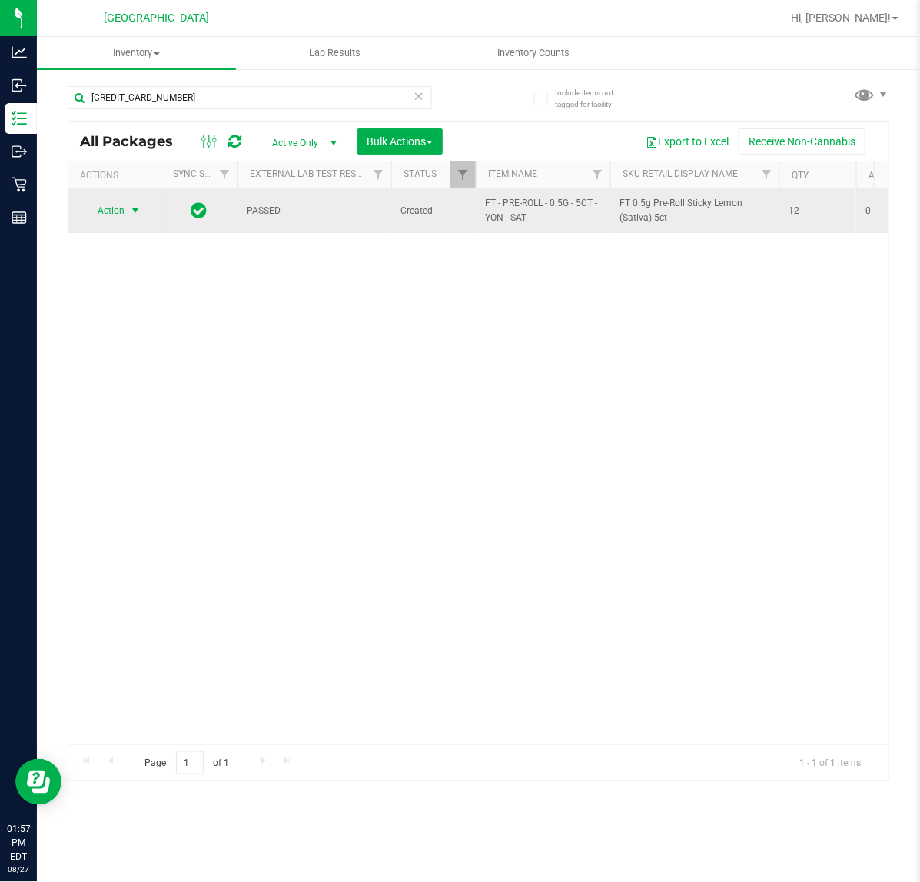
click at [126, 214] on span "select" at bounding box center [135, 211] width 19 height 22
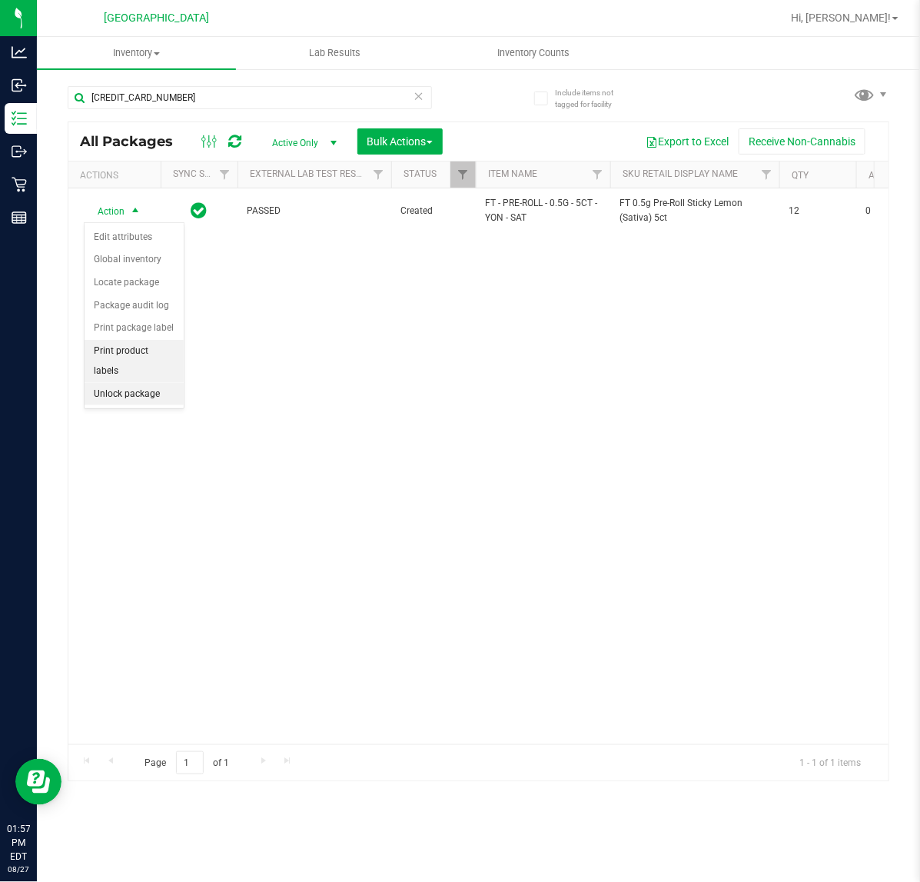
click at [145, 383] on li "Unlock package" at bounding box center [134, 394] width 99 height 23
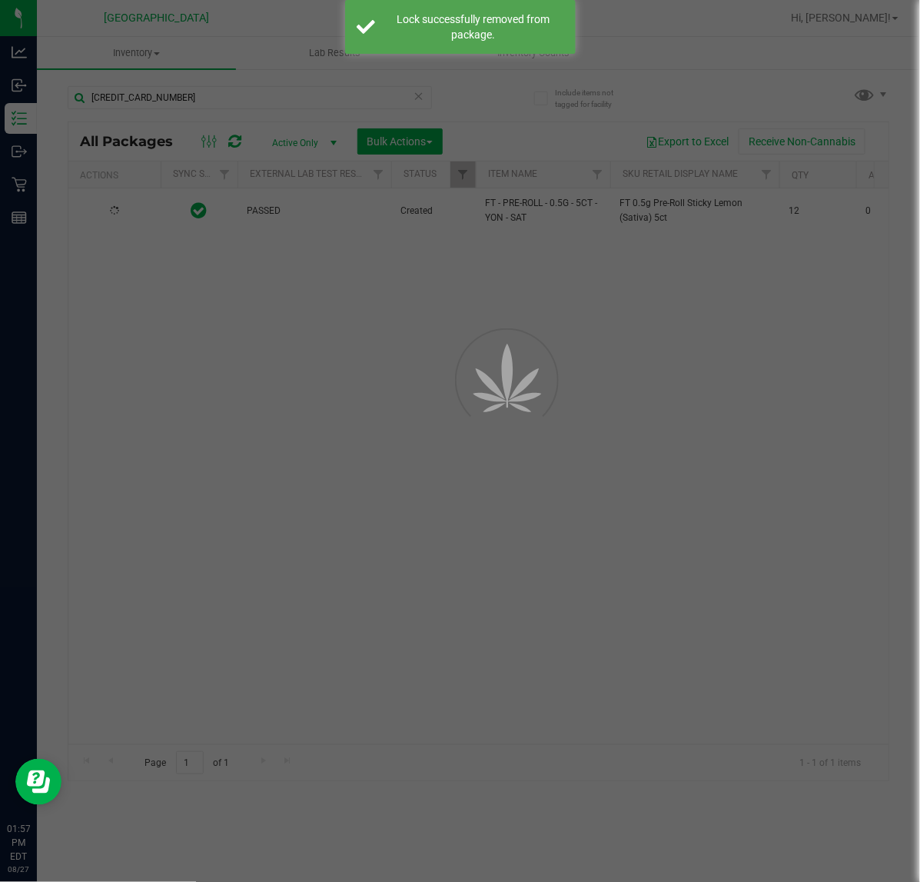
click at [264, 417] on div at bounding box center [460, 441] width 920 height 882
